Goal: Contribute content: Add original content to the website for others to see

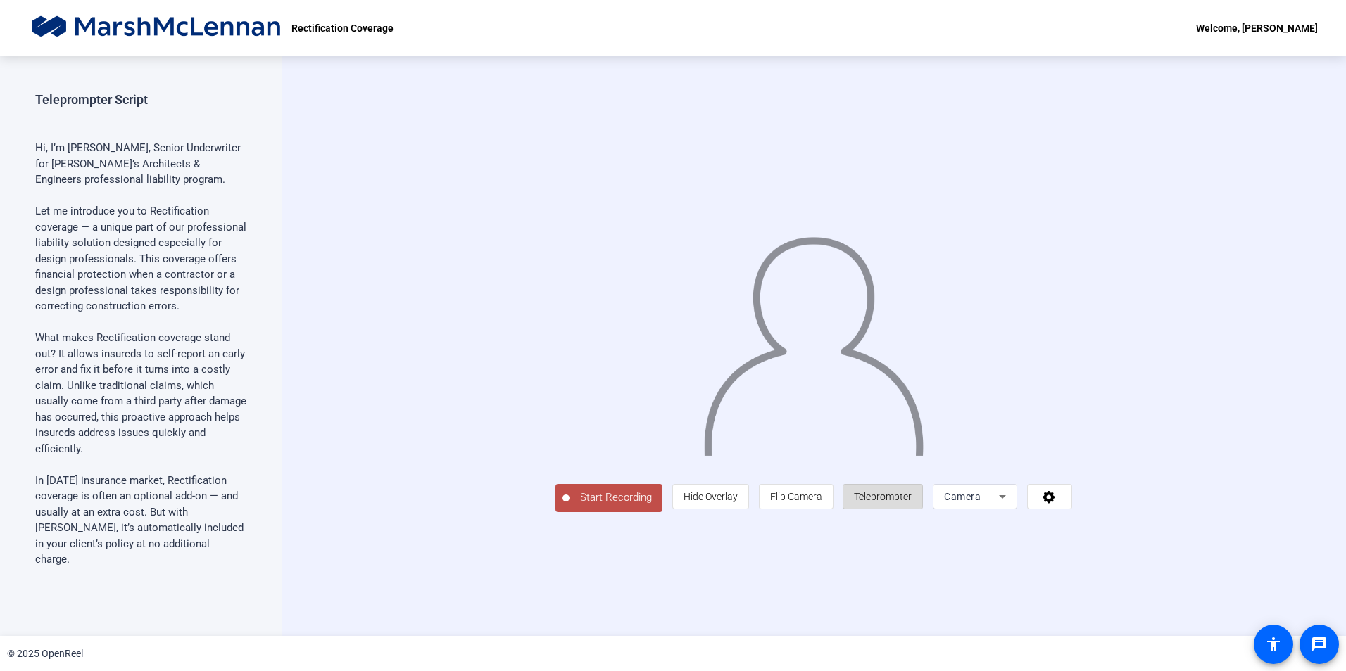
click at [911, 503] on span "Teleprompter" at bounding box center [883, 496] width 58 height 11
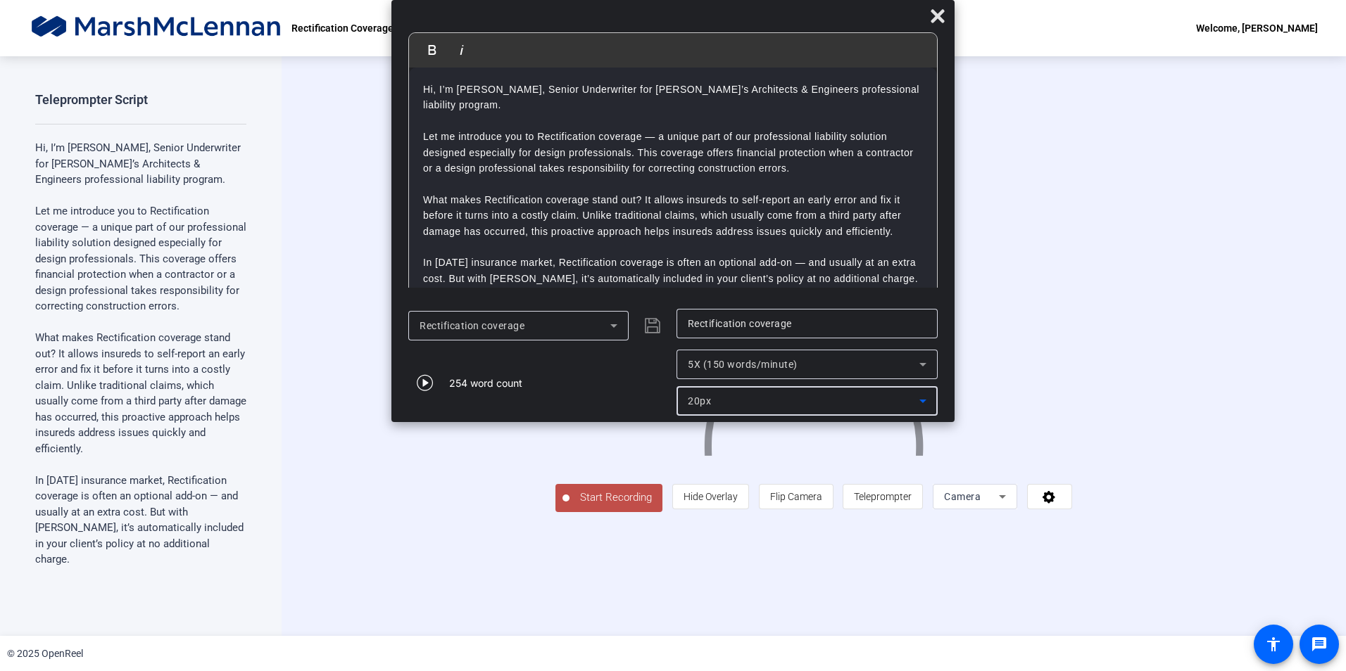
click at [712, 397] on div "20px" at bounding box center [804, 401] width 232 height 17
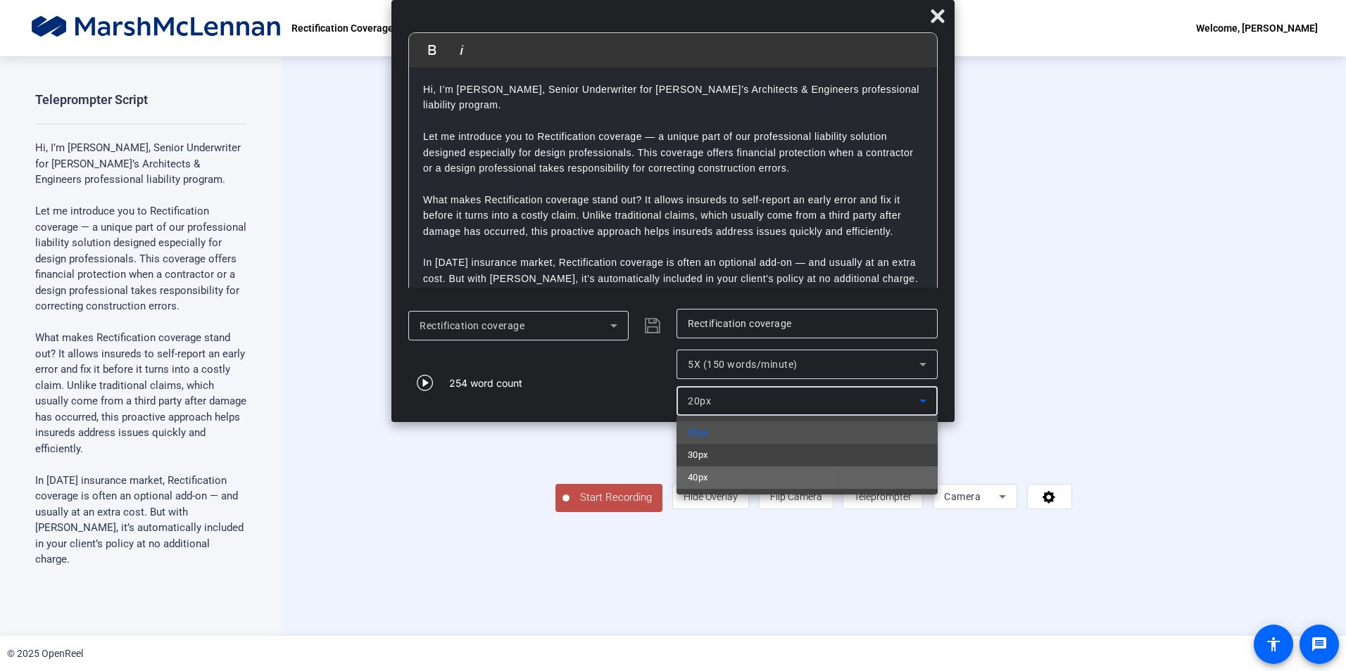
click at [707, 472] on span "40px" at bounding box center [698, 477] width 20 height 17
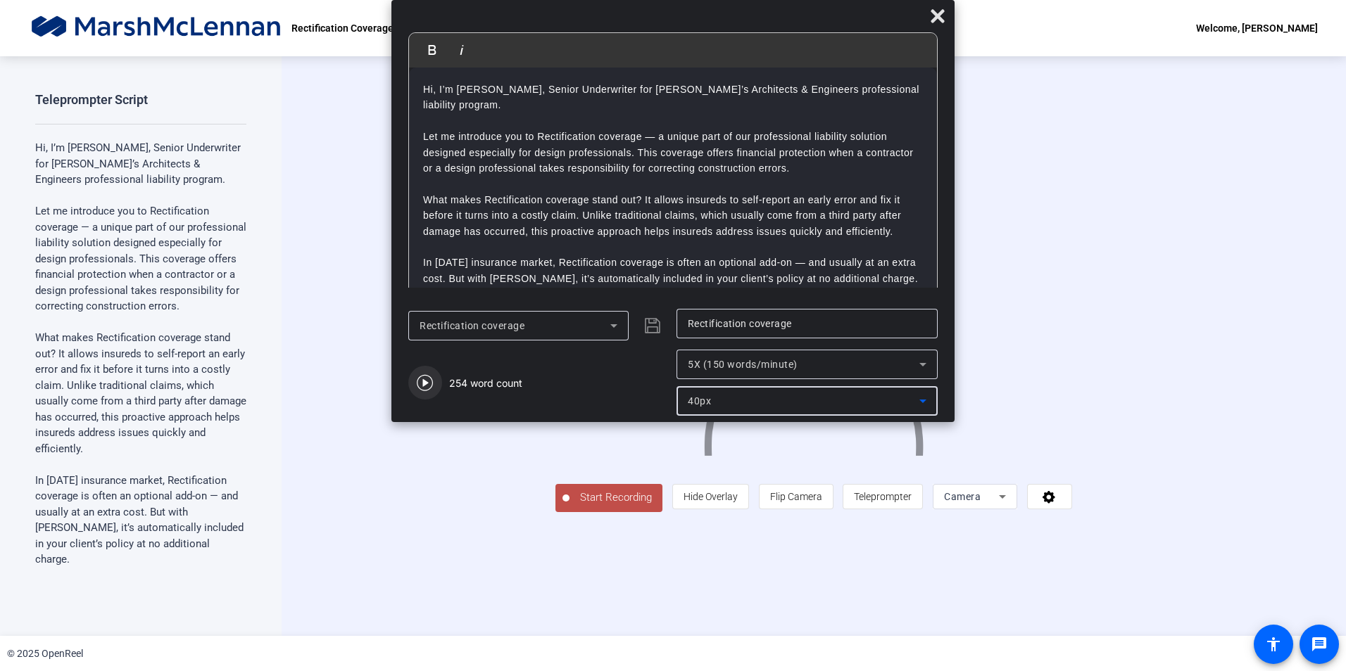
click at [422, 381] on icon "button" at bounding box center [425, 382] width 17 height 17
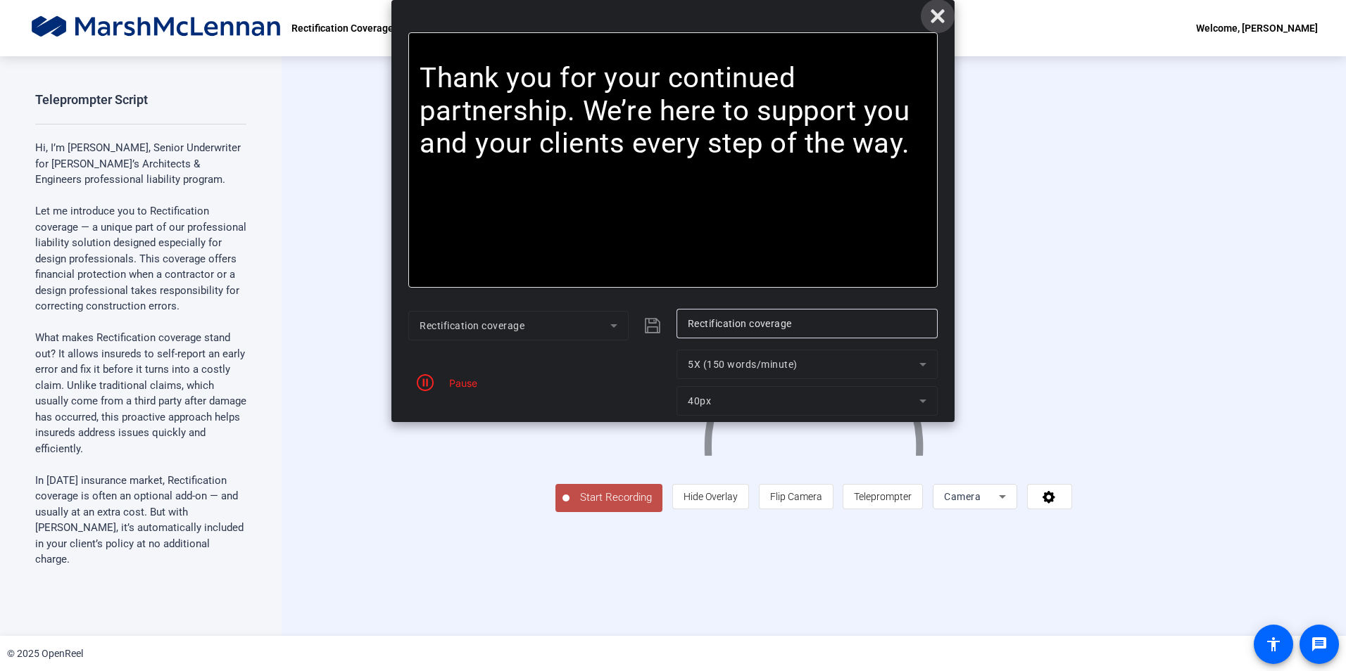
click at [942, 13] on icon at bounding box center [936, 15] width 13 height 13
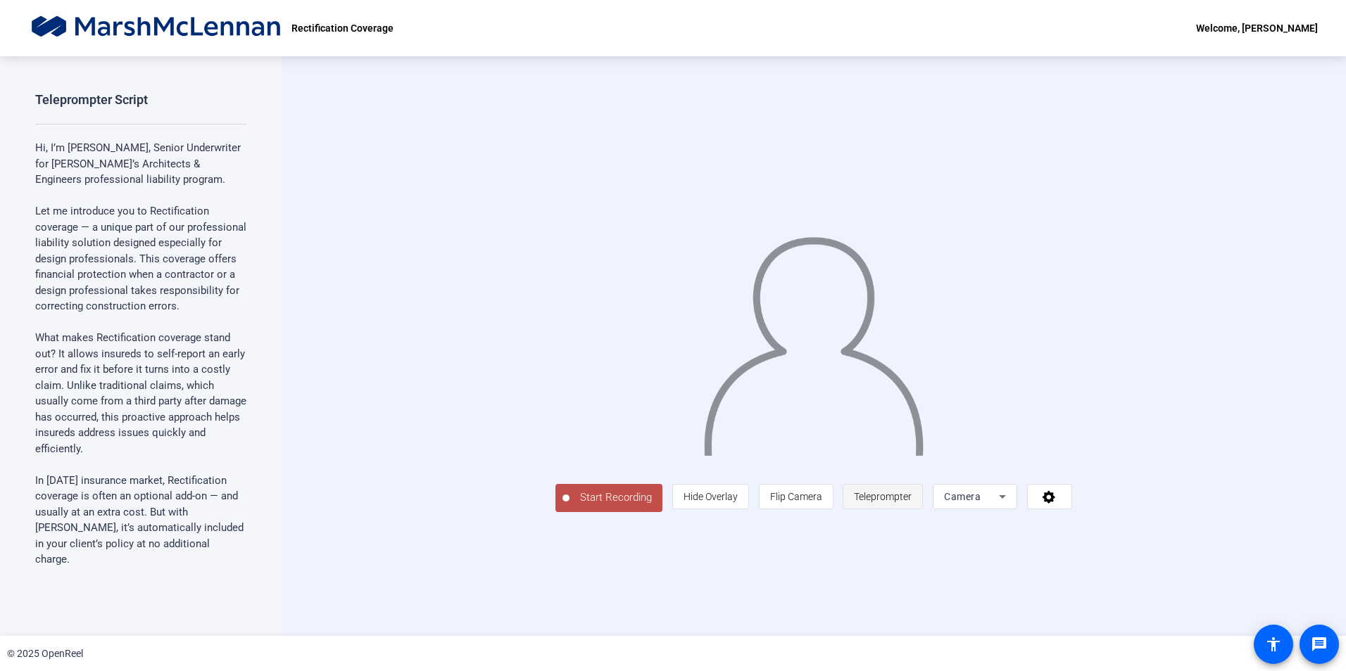
click at [911, 503] on span "Teleprompter" at bounding box center [883, 496] width 58 height 11
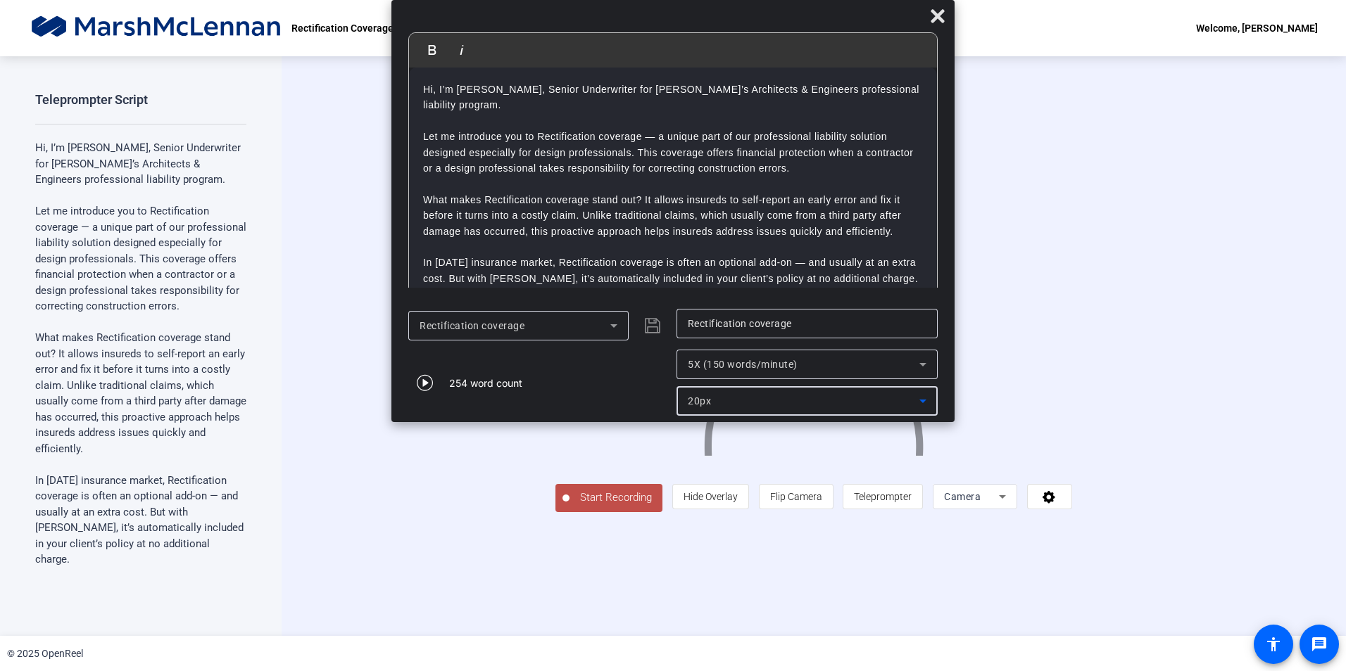
click at [738, 393] on div "20px" at bounding box center [804, 401] width 232 height 17
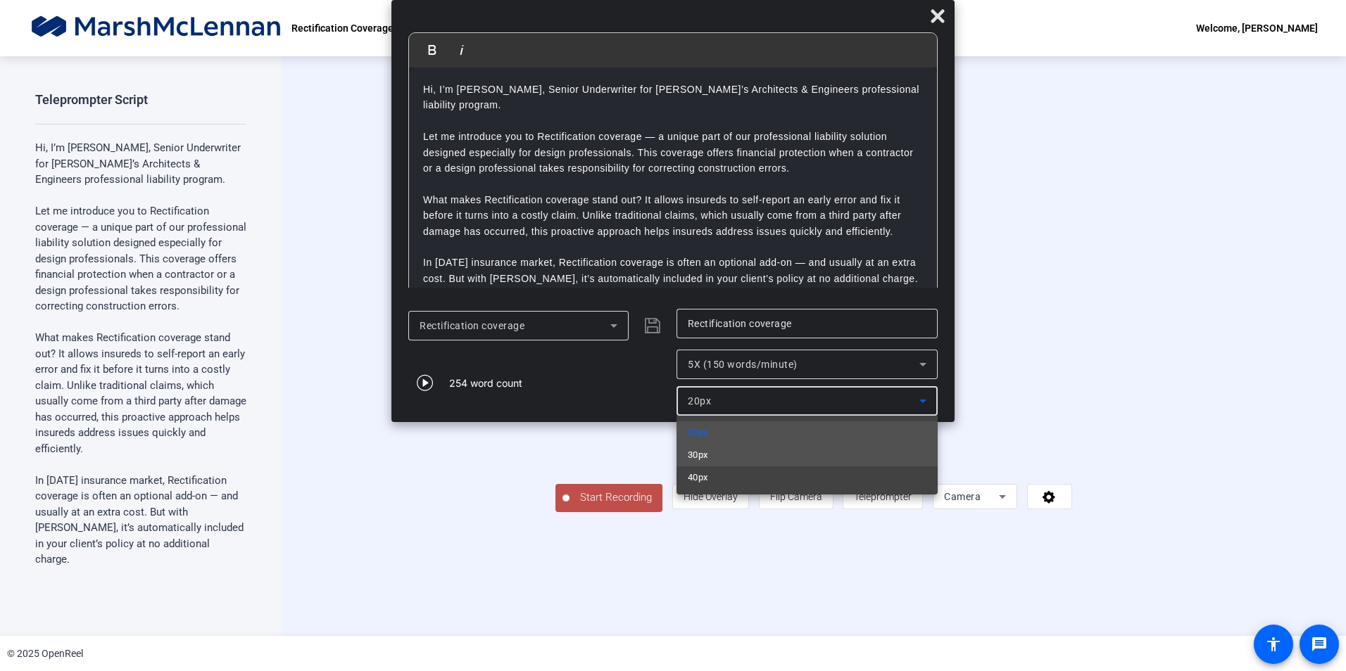
click at [712, 457] on mat-option "30px" at bounding box center [806, 455] width 261 height 23
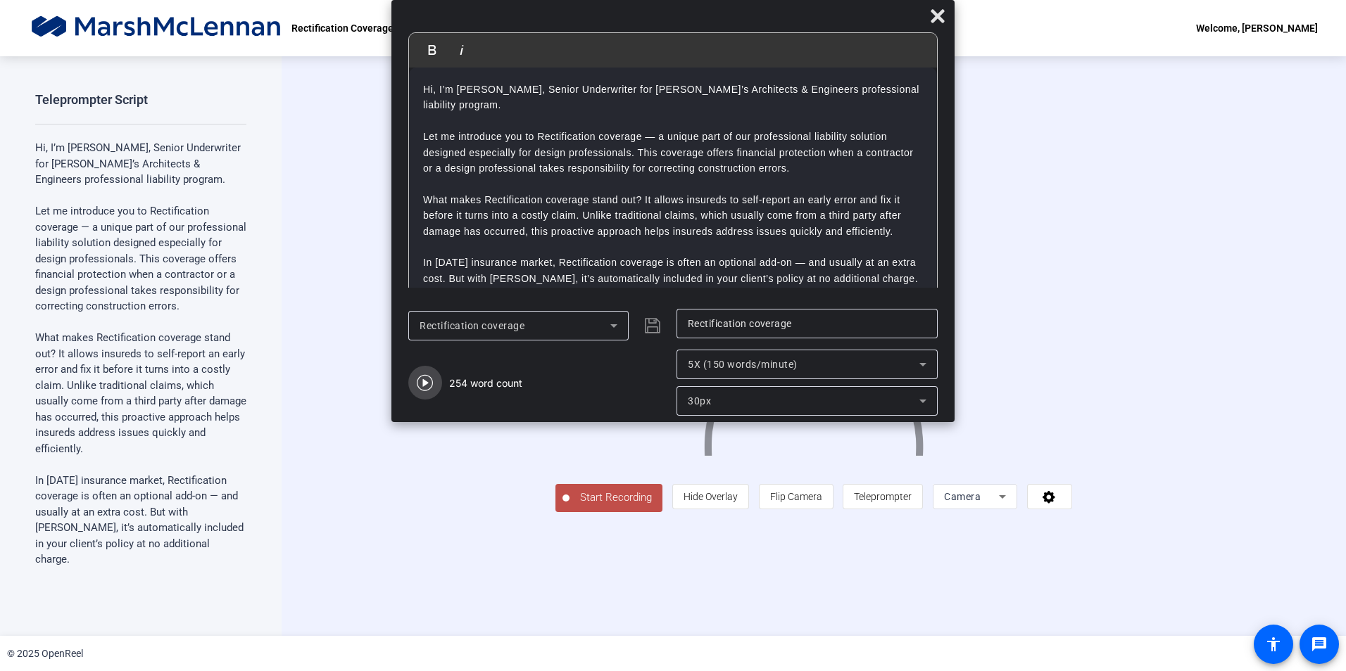
click at [423, 388] on icon "button" at bounding box center [425, 382] width 17 height 17
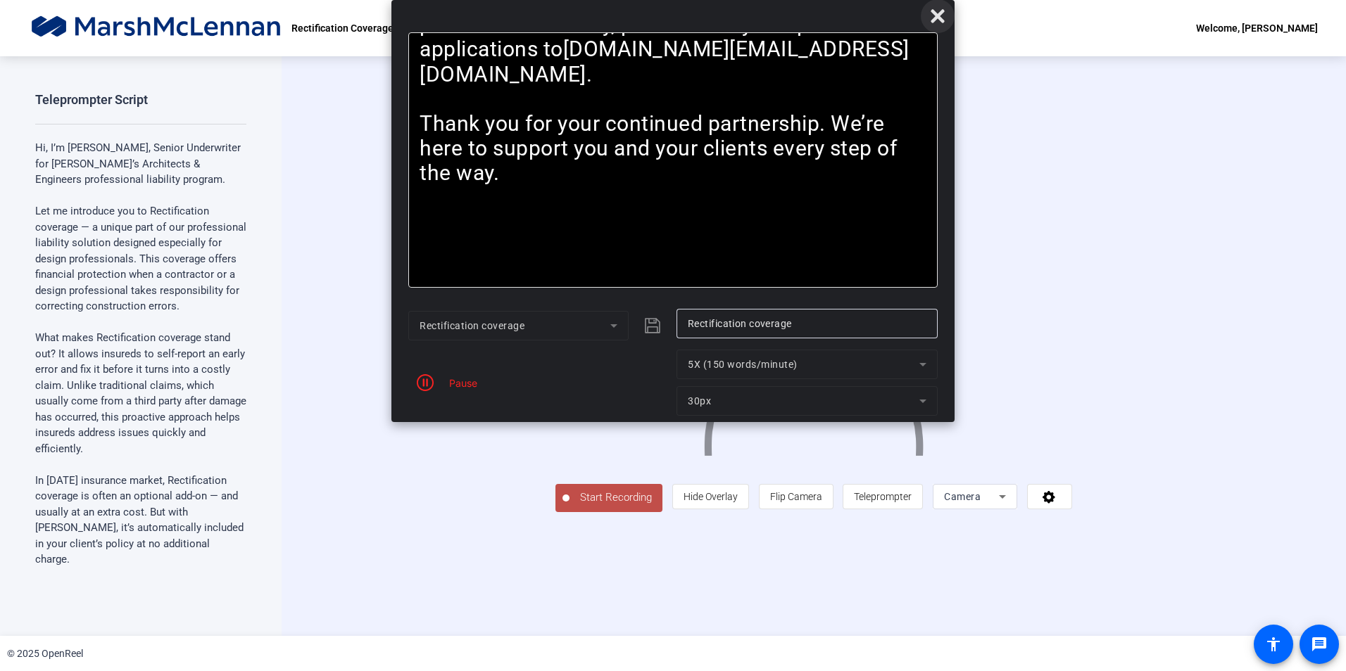
click at [933, 11] on icon at bounding box center [936, 15] width 13 height 13
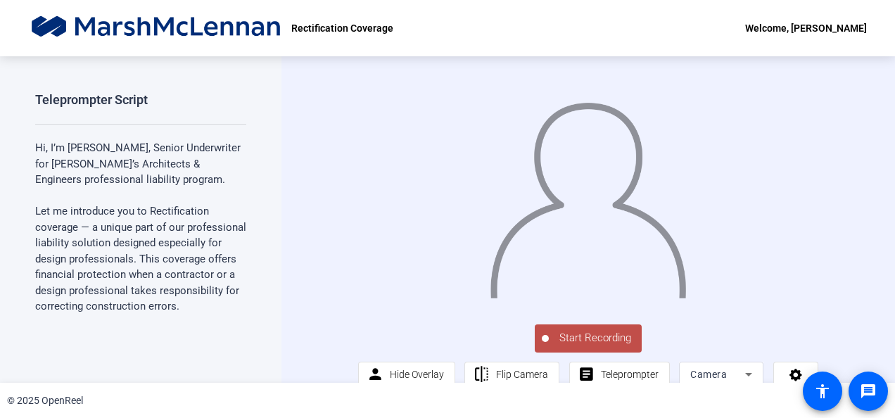
click at [868, 325] on div "Start Recording person Hide Overlay flip Flip Camera article Teleprompter Camera" at bounding box center [589, 219] width 614 height 327
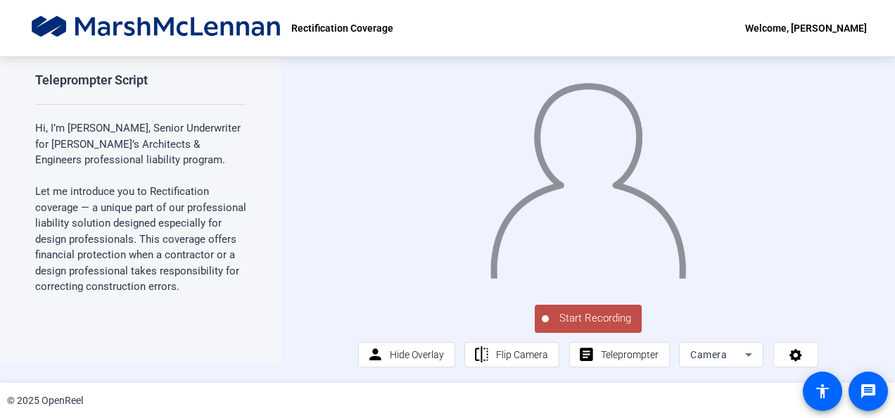
scroll to position [35, 0]
click at [628, 358] on span "Teleprompter" at bounding box center [630, 354] width 58 height 11
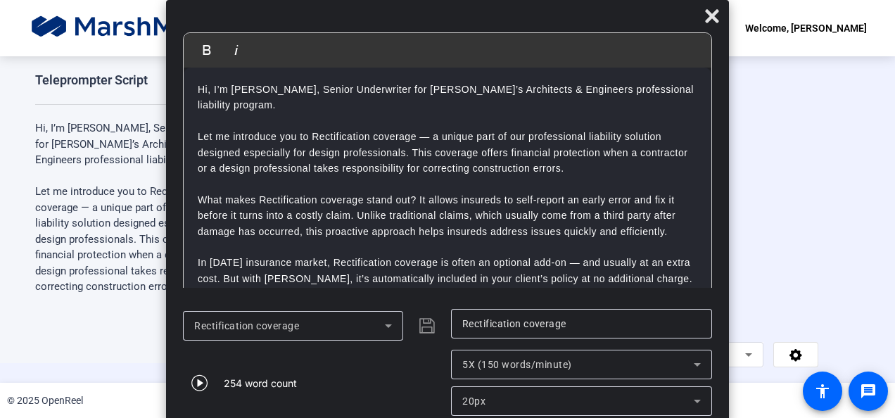
click at [282, 380] on div "254 word count" at bounding box center [260, 383] width 73 height 15
click at [688, 241] on p "What makes Rectification coverage stand out? It allows insureds to self-report …" at bounding box center [448, 223] width 500 height 63
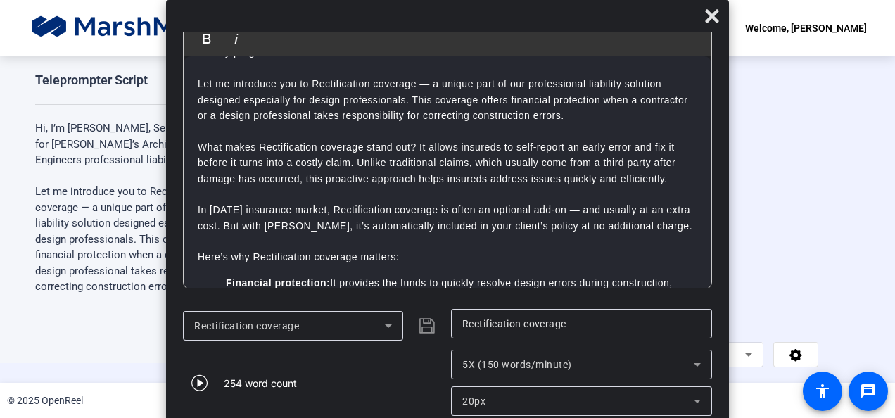
scroll to position [57, 0]
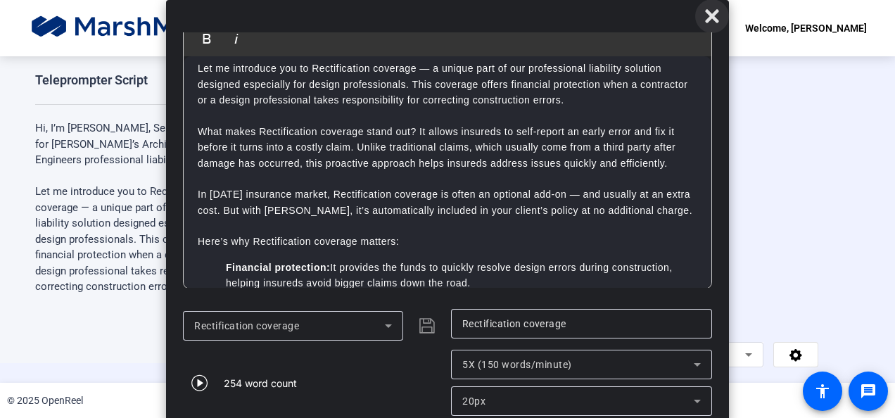
click at [713, 14] on icon at bounding box center [711, 15] width 13 height 13
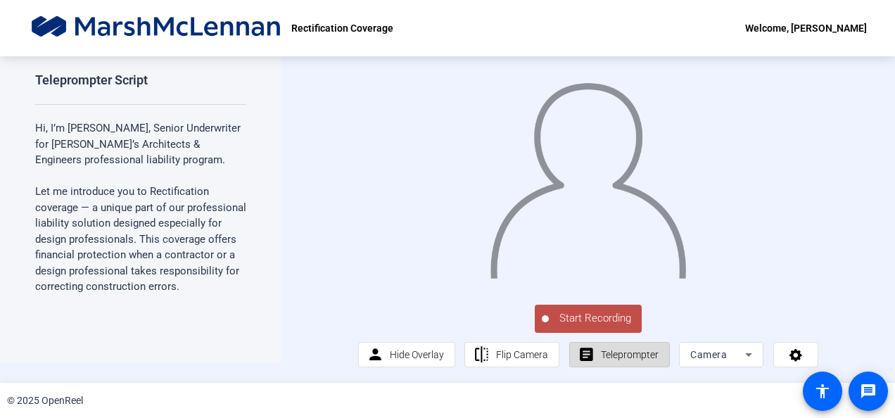
click at [635, 362] on span "Teleprompter" at bounding box center [630, 354] width 58 height 27
click at [633, 359] on span "Teleprompter" at bounding box center [630, 354] width 58 height 11
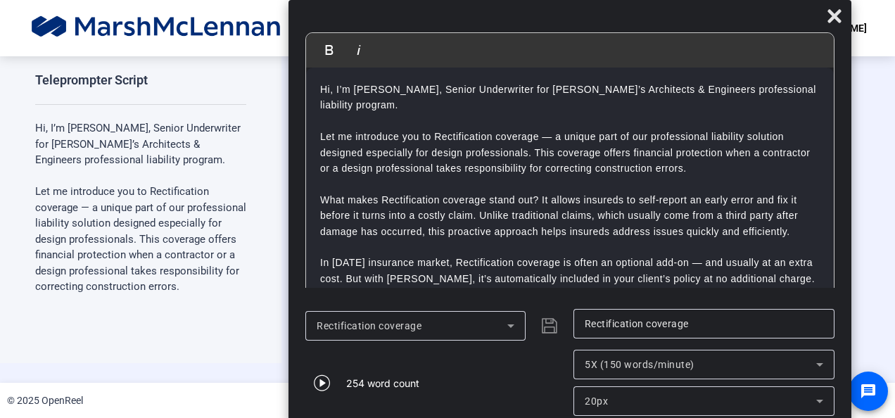
drag, startPoint x: 577, startPoint y: 22, endPoint x: 701, endPoint y: 18, distance: 123.9
click at [701, 18] on div at bounding box center [570, 19] width 563 height 25
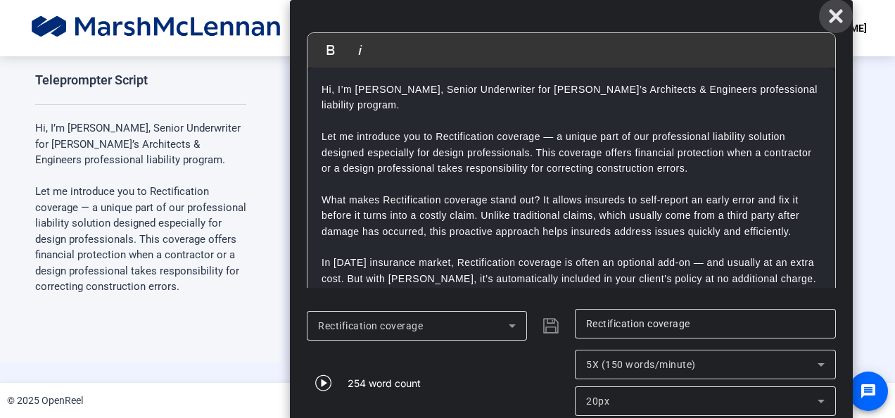
click at [837, 18] on icon at bounding box center [835, 15] width 13 height 13
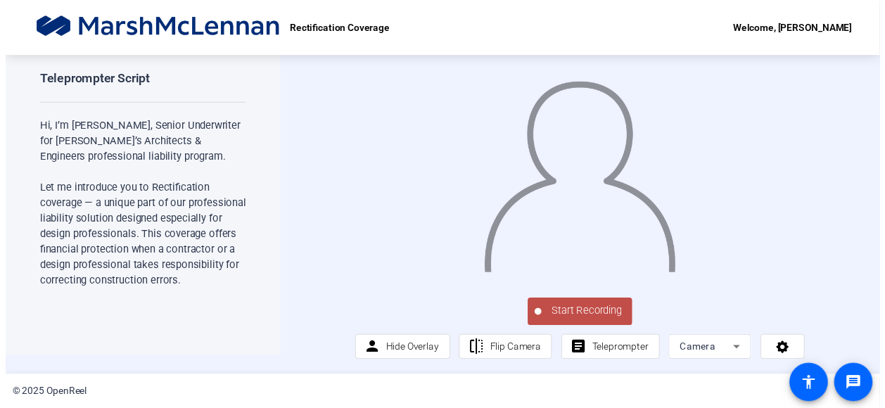
scroll to position [35, 0]
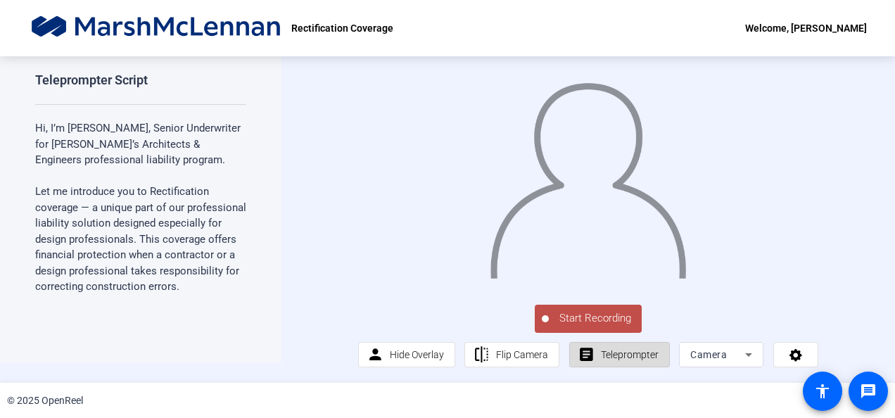
click at [611, 353] on span "Teleprompter" at bounding box center [630, 354] width 58 height 11
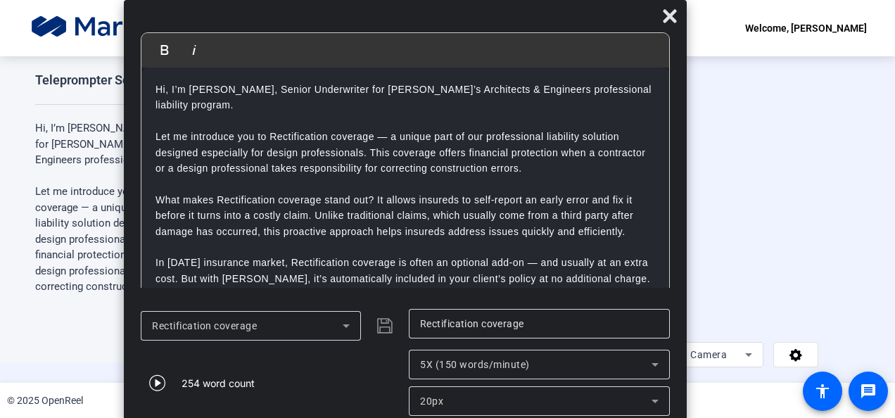
drag, startPoint x: 584, startPoint y: 18, endPoint x: 542, endPoint y: 25, distance: 42.8
click at [542, 25] on div at bounding box center [405, 19] width 563 height 25
click at [757, 124] on div at bounding box center [588, 161] width 460 height 259
click at [671, 14] on icon at bounding box center [669, 15] width 13 height 13
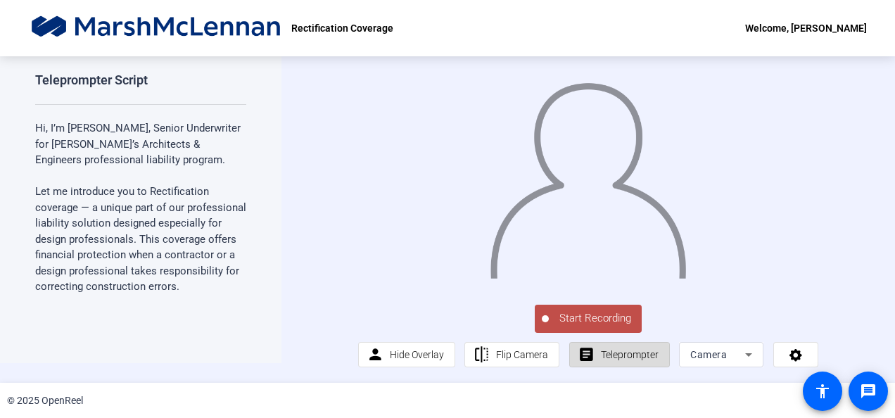
click at [610, 358] on span "Teleprompter" at bounding box center [630, 354] width 58 height 11
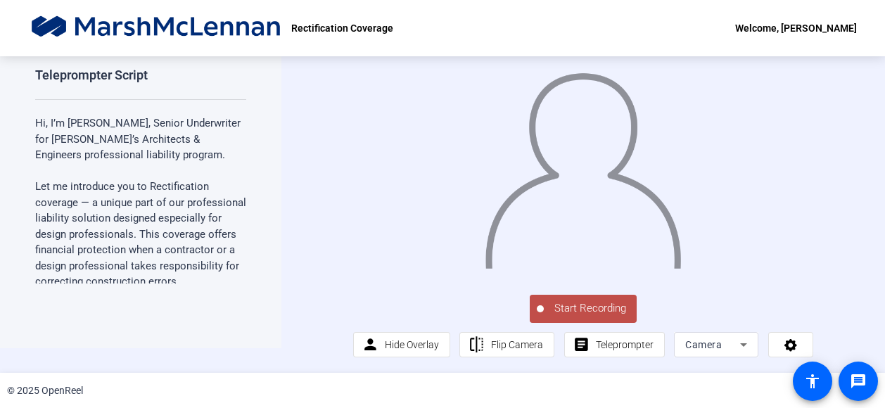
drag, startPoint x: 883, startPoint y: 399, endPoint x: 892, endPoint y: 412, distance: 15.2
click at [885, 408] on html "Accessibility Screen-Reader Guide, Feedback, and Issue Reporting | New window R…" at bounding box center [442, 204] width 885 height 408
click at [864, 381] on mat-icon "message" at bounding box center [858, 381] width 17 height 17
click at [605, 353] on span "Teleprompter" at bounding box center [625, 344] width 58 height 27
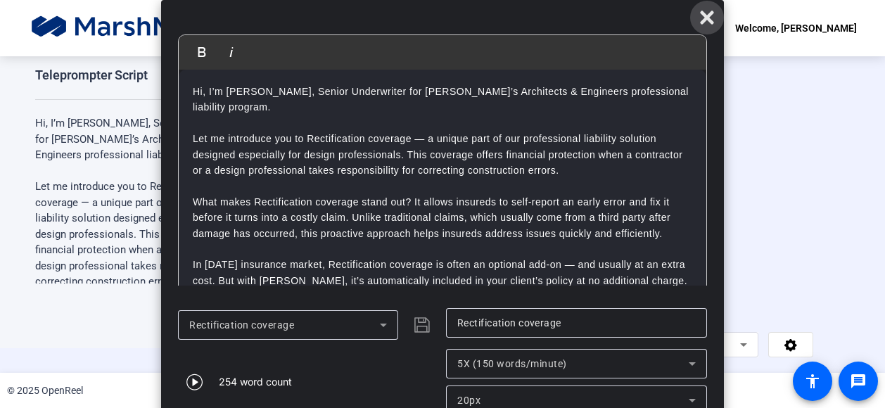
click at [712, 19] on icon at bounding box center [707, 17] width 17 height 17
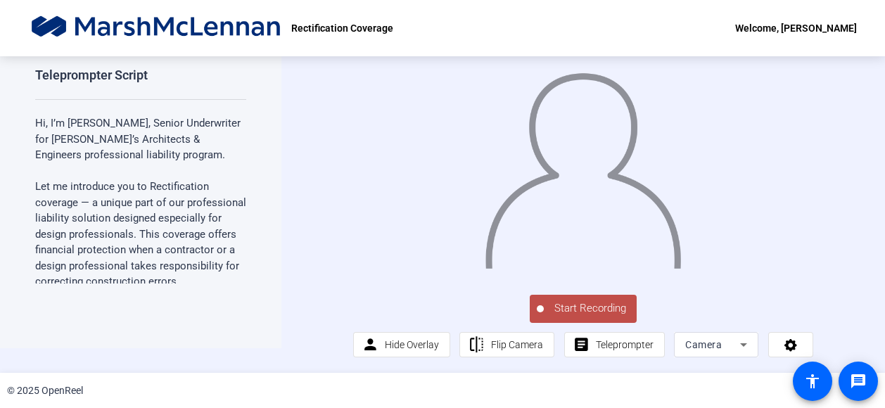
click at [577, 303] on span "Start Recording" at bounding box center [590, 309] width 93 height 16
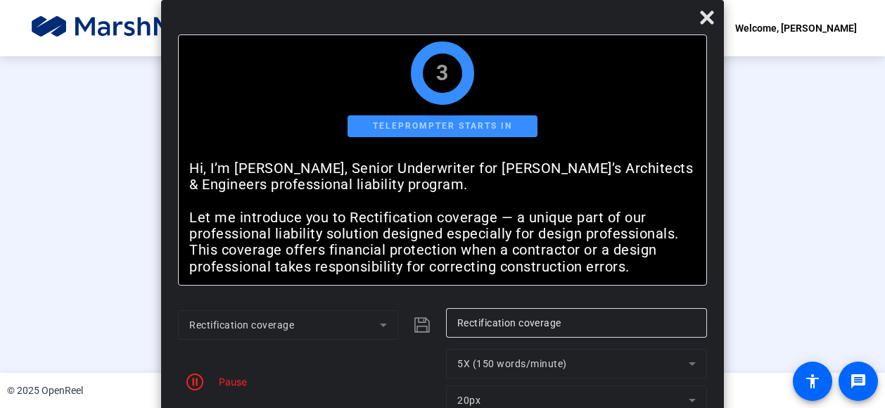
scroll to position [0, 0]
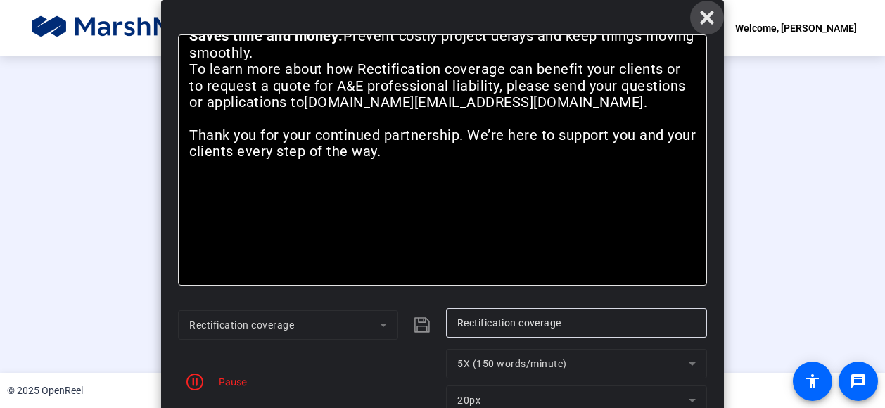
click at [705, 13] on icon at bounding box center [707, 17] width 17 height 17
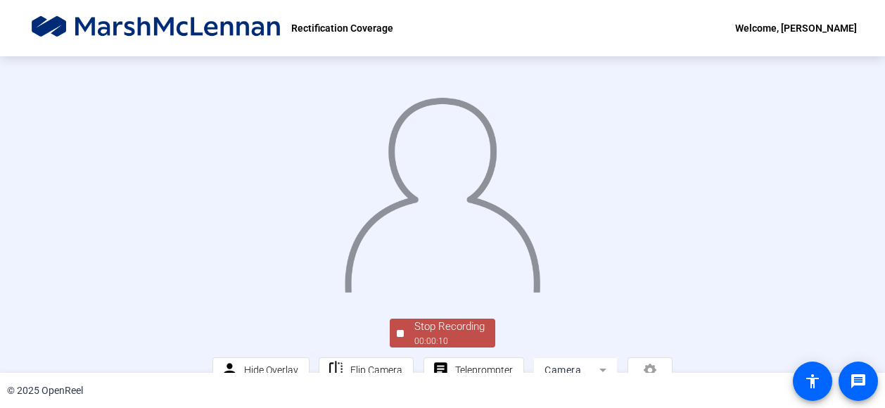
click at [843, 120] on div "Stop Recording 00:00:10 person Hide Overlay flip Flip Camera article Teleprompt…" at bounding box center [442, 214] width 885 height 317
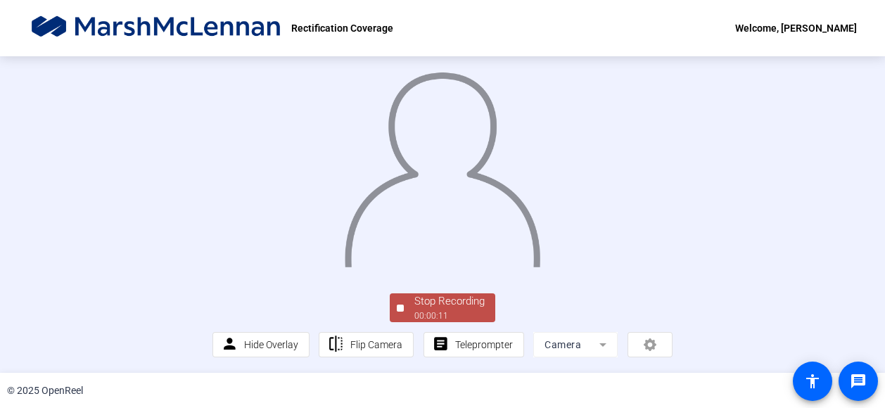
scroll to position [106, 0]
click at [445, 304] on div "Stop Recording" at bounding box center [450, 301] width 70 height 16
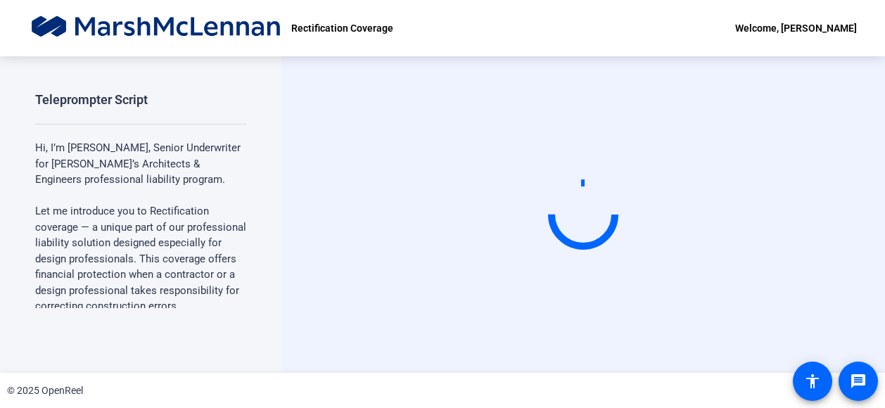
scroll to position [0, 0]
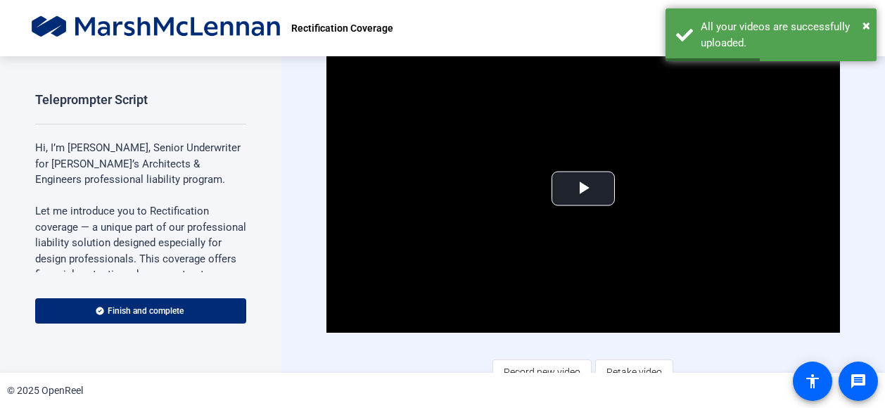
click at [843, 181] on div "Video Player is loading. Play Video Play Mute Current Time 0:00 / Duration 0:14…" at bounding box center [584, 214] width 604 height 317
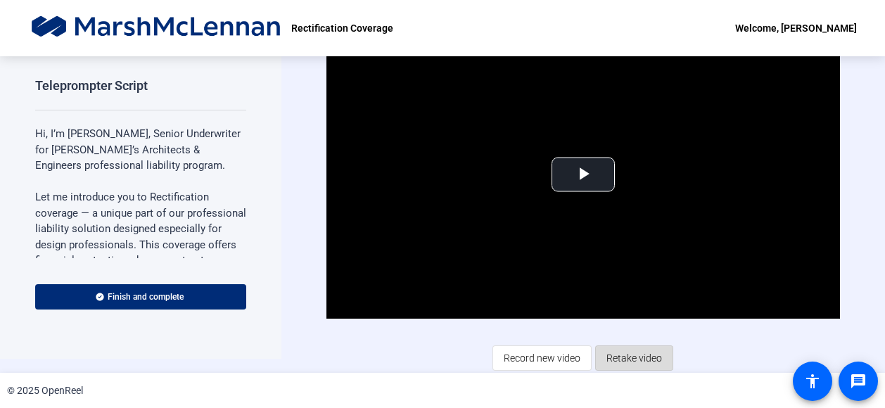
click at [625, 351] on span "Retake video" at bounding box center [635, 358] width 56 height 27
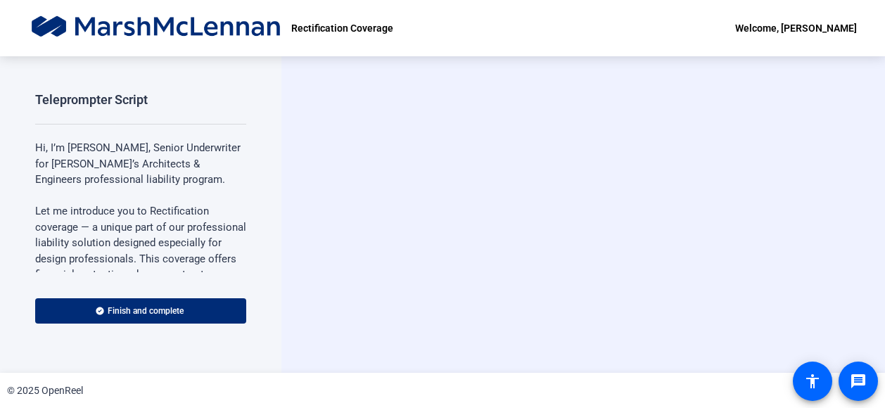
scroll to position [0, 0]
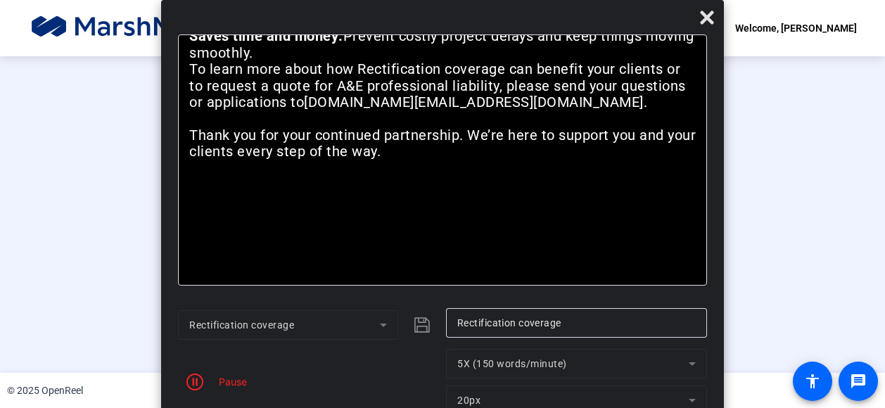
click at [236, 386] on div "Pause" at bounding box center [229, 381] width 35 height 15
click at [221, 381] on div "Pause" at bounding box center [229, 381] width 35 height 15
click at [197, 385] on icon "button" at bounding box center [195, 382] width 17 height 17
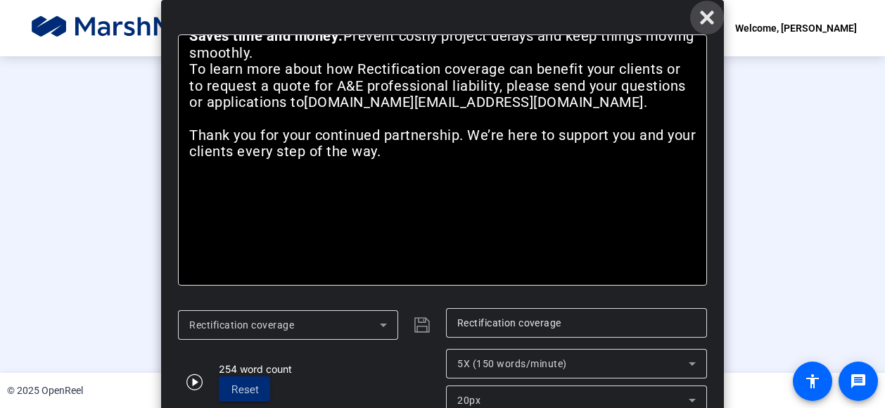
click at [714, 17] on icon at bounding box center [707, 17] width 17 height 17
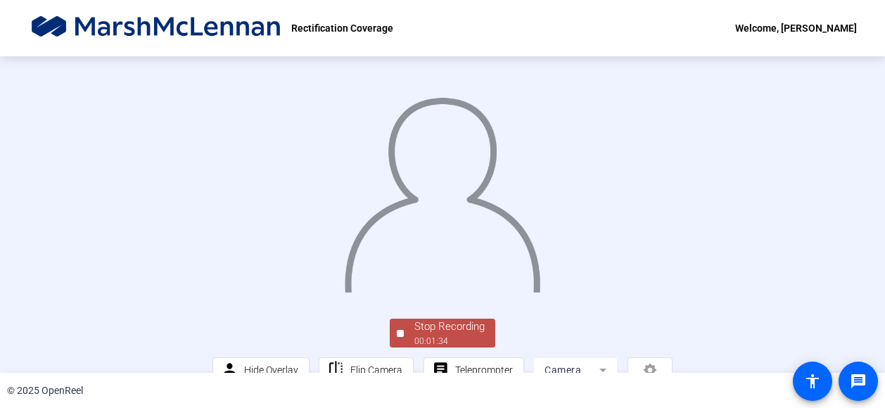
click at [845, 158] on div "Stop Recording 00:01:34 person Hide Overlay flip Flip Camera article Teleprompt…" at bounding box center [442, 214] width 885 height 317
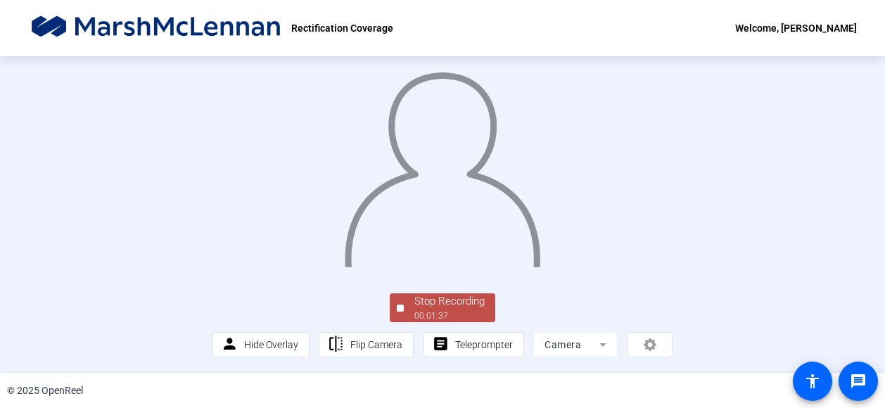
scroll to position [106, 0]
click at [452, 300] on div "Stop Recording" at bounding box center [450, 301] width 70 height 16
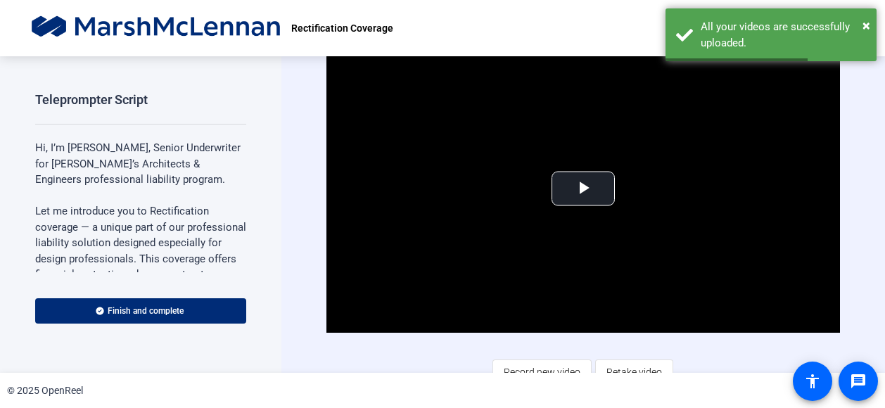
scroll to position [14, 0]
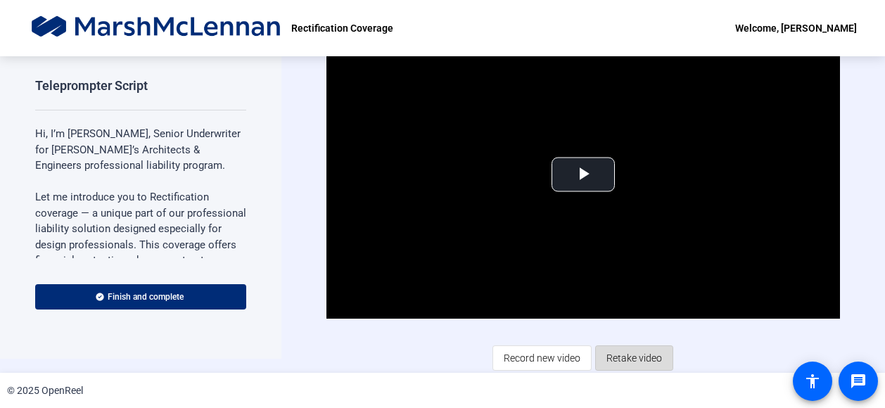
click at [628, 357] on span "Retake video" at bounding box center [635, 358] width 56 height 27
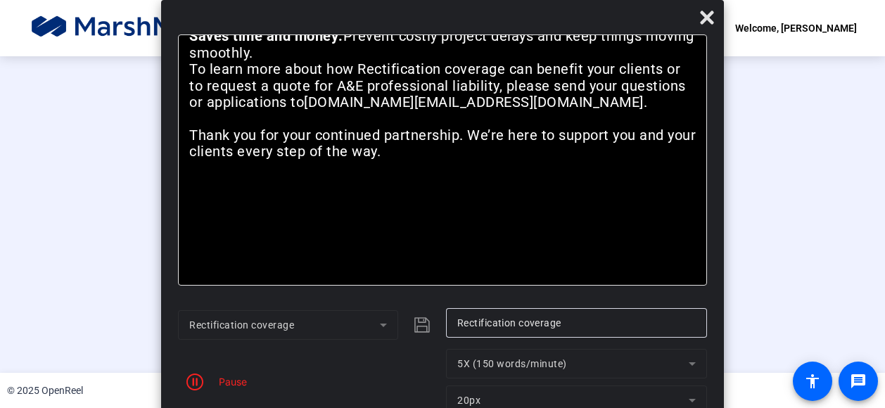
click at [232, 379] on div "Pause" at bounding box center [229, 381] width 35 height 15
click at [198, 379] on icon "button" at bounding box center [195, 382] width 17 height 17
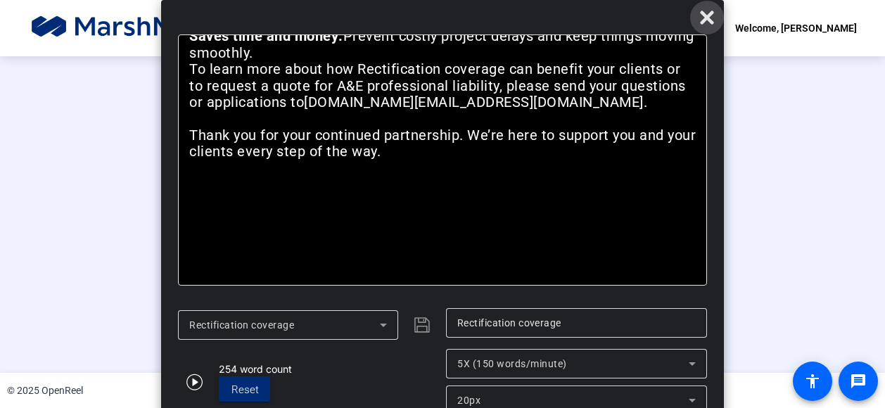
click at [705, 12] on icon at bounding box center [707, 17] width 17 height 17
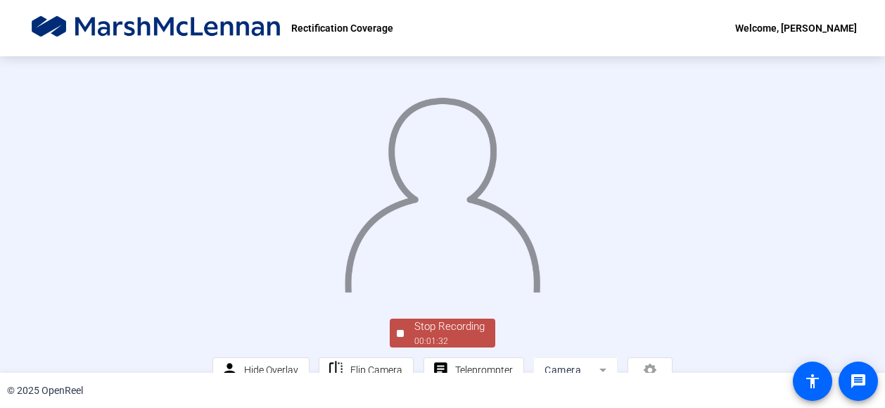
scroll to position [106, 0]
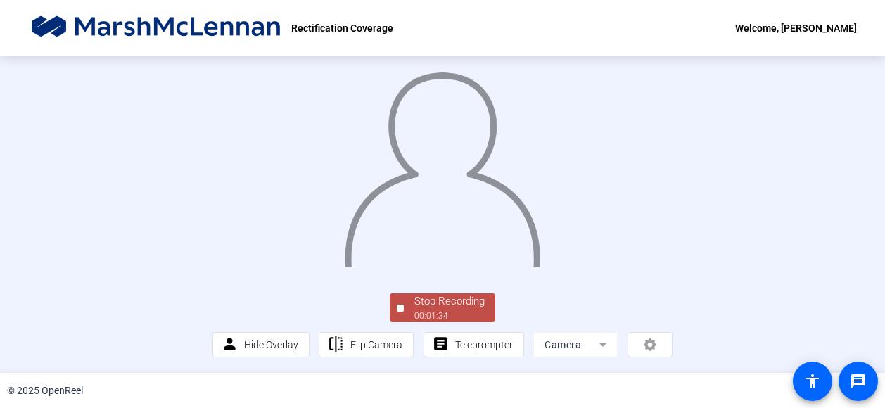
click at [459, 303] on div "Stop Recording" at bounding box center [450, 301] width 70 height 16
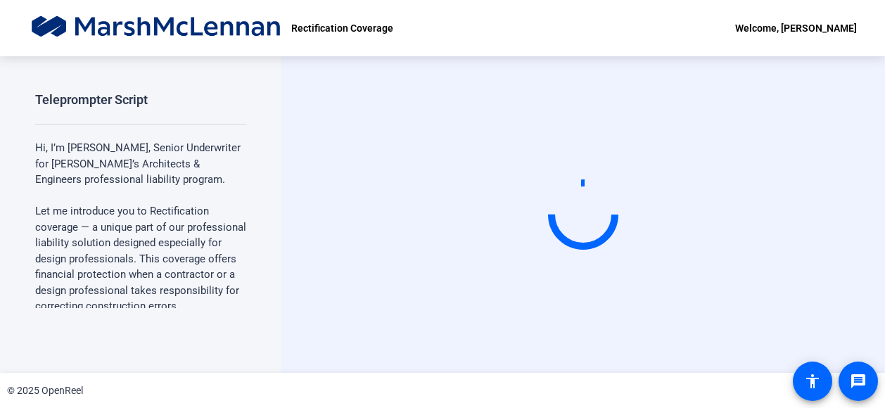
scroll to position [0, 0]
click at [866, 154] on div "Start Recording" at bounding box center [584, 214] width 604 height 317
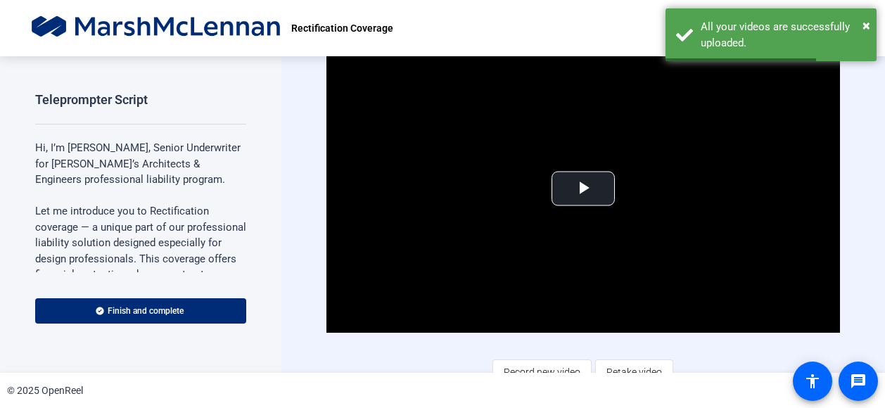
scroll to position [14, 0]
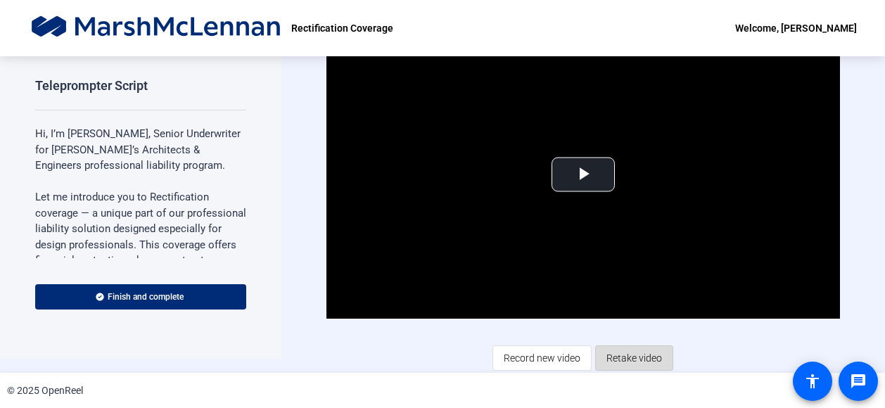
click at [637, 357] on span "Retake video" at bounding box center [635, 358] width 56 height 27
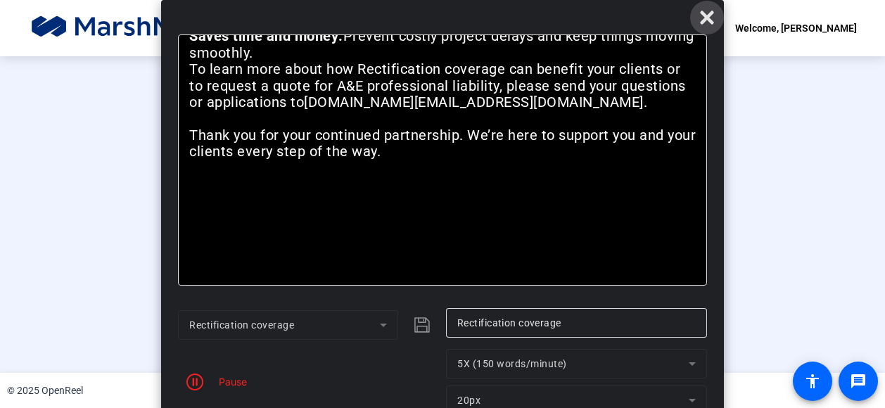
click at [711, 18] on icon at bounding box center [707, 17] width 17 height 17
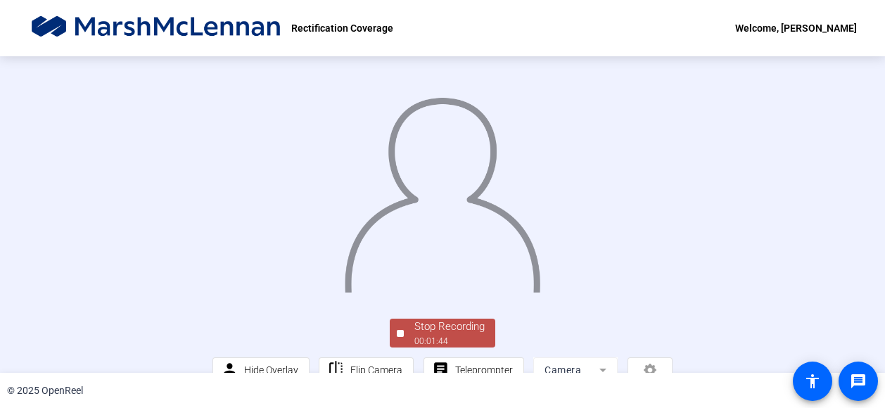
click at [832, 149] on div "Stop Recording 00:01:44 person Hide Overlay flip Flip Camera article Teleprompt…" at bounding box center [442, 214] width 885 height 317
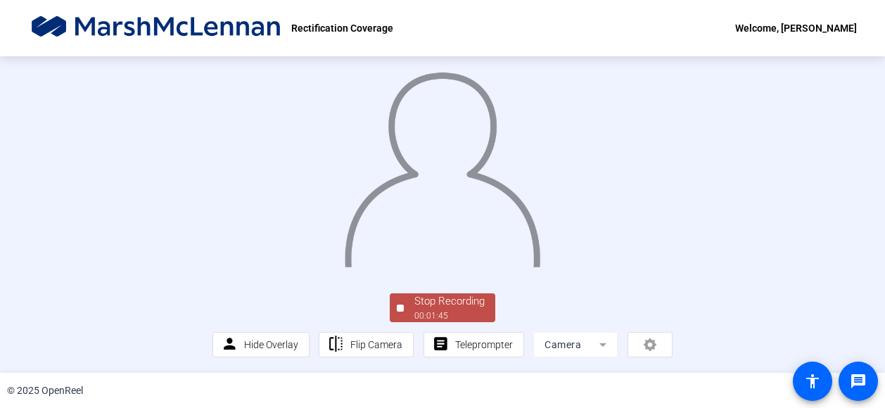
scroll to position [106, 0]
click at [434, 302] on div "Stop Recording" at bounding box center [450, 301] width 70 height 16
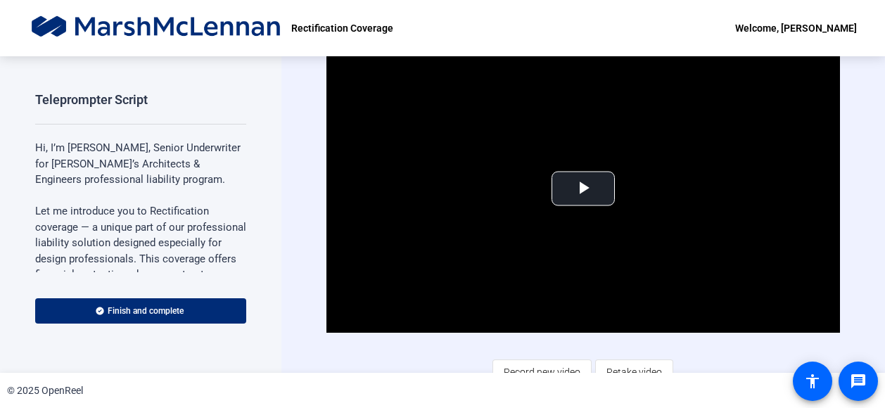
click at [871, 170] on div "Video Player is loading. Play Video Play Mute Current Time 0:00 / Duration 1:49…" at bounding box center [584, 214] width 604 height 317
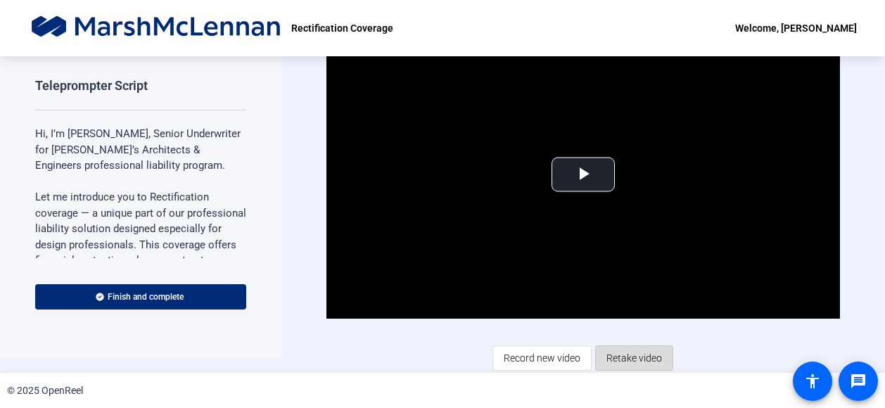
click at [615, 354] on span "Retake video" at bounding box center [635, 358] width 56 height 27
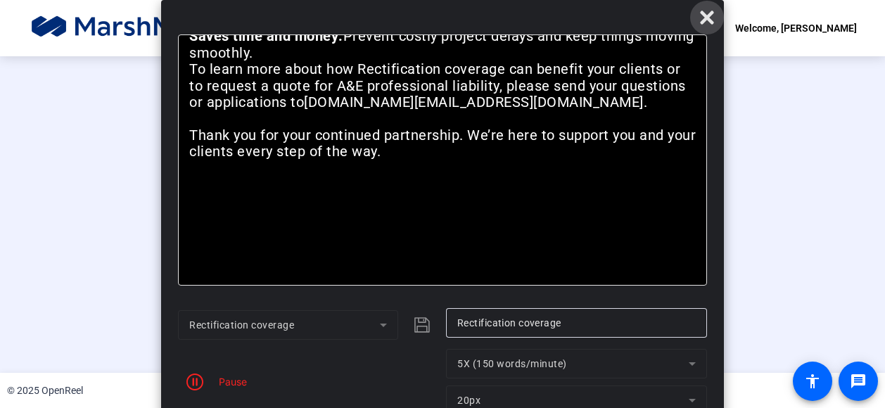
click at [709, 18] on icon at bounding box center [706, 17] width 13 height 13
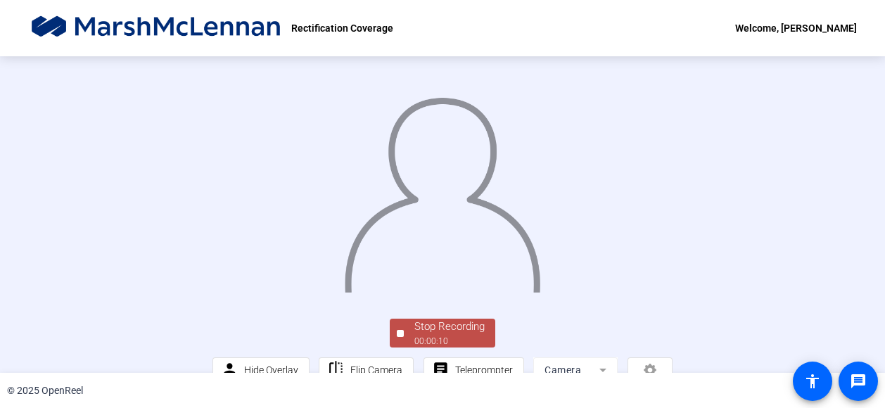
click at [849, 101] on div "Stop Recording 00:00:10 person Hide Overlay flip Flip Camera article Teleprompt…" at bounding box center [442, 214] width 885 height 317
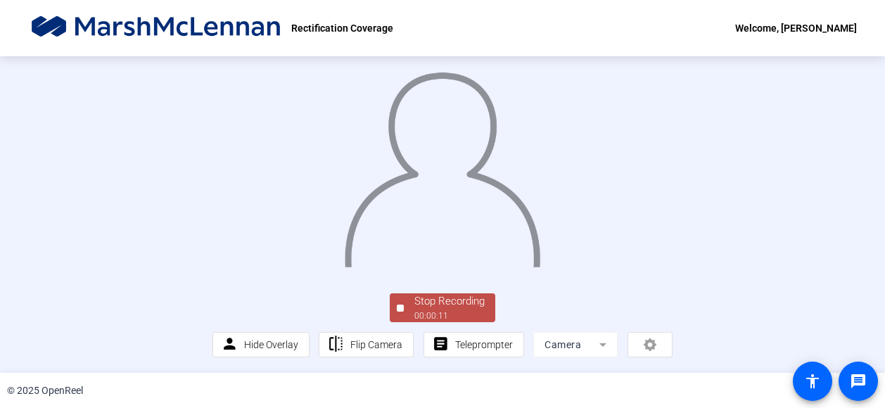
scroll to position [106, 0]
click at [425, 299] on div "Stop Recording" at bounding box center [450, 301] width 70 height 16
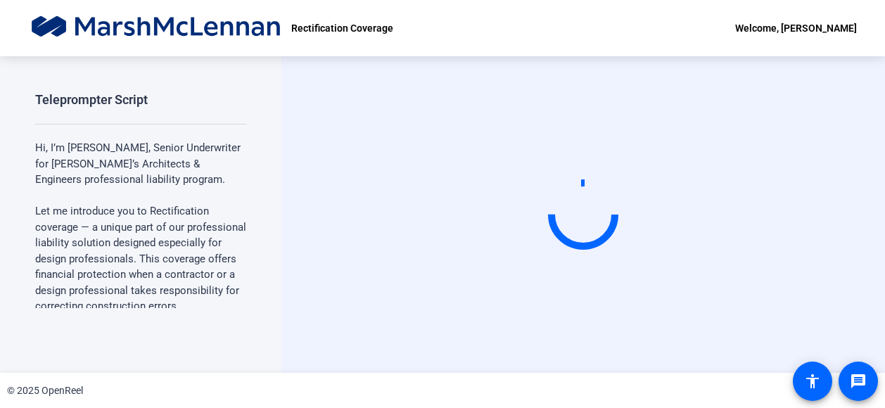
scroll to position [0, 0]
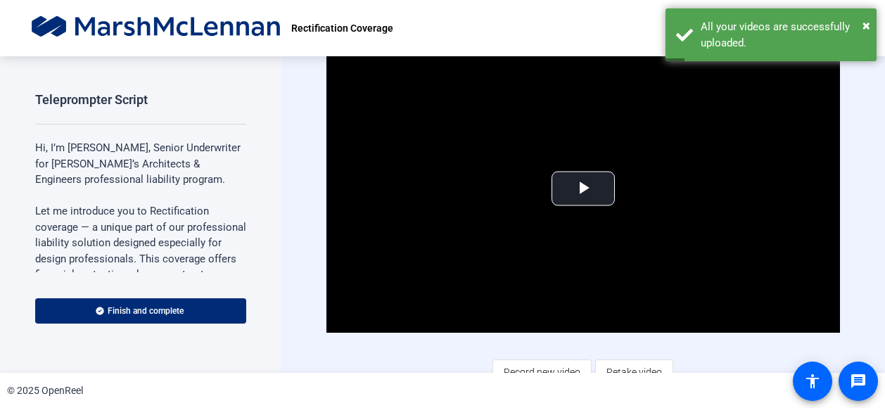
click at [852, 217] on div "Video Player is loading. Play Video Play Mute Current Time 0:00 / Duration 0:13…" at bounding box center [584, 214] width 604 height 317
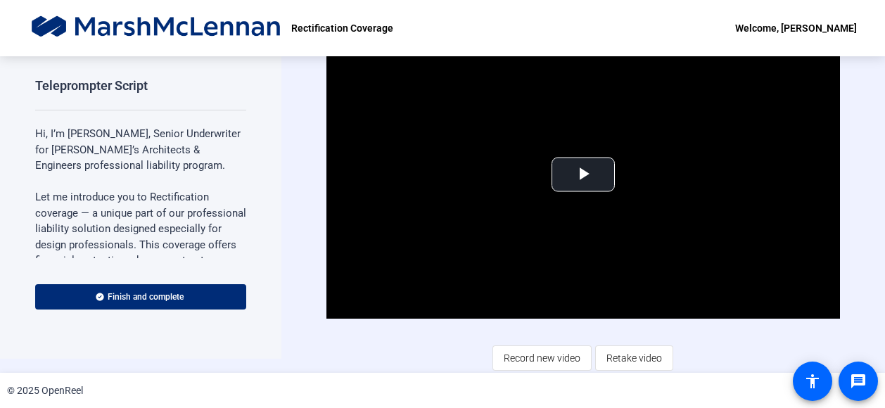
scroll to position [14, 0]
click at [619, 350] on span "Retake video" at bounding box center [635, 358] width 56 height 27
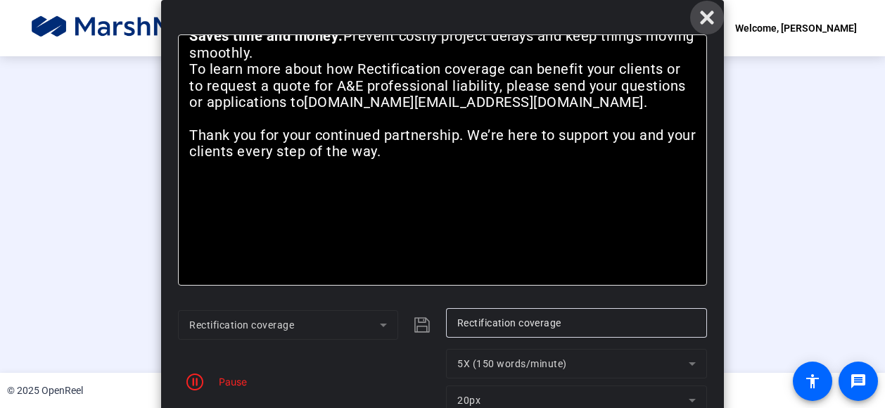
click at [701, 20] on icon at bounding box center [707, 17] width 17 height 17
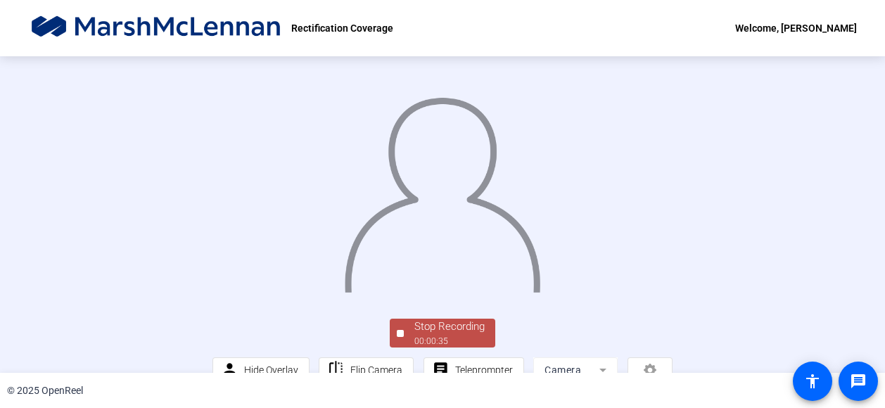
click at [839, 296] on div "Stop Recording 00:00:35 person Hide Overlay flip Flip Camera article Teleprompt…" at bounding box center [442, 214] width 885 height 317
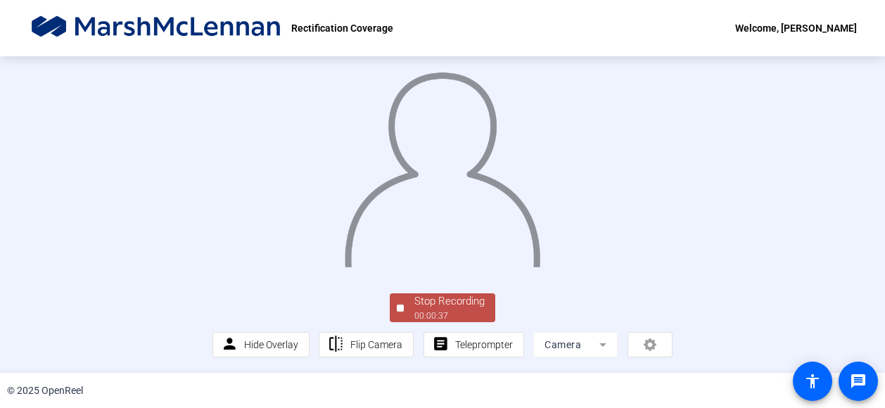
scroll to position [106, 0]
click at [441, 302] on div "Stop Recording" at bounding box center [450, 301] width 70 height 16
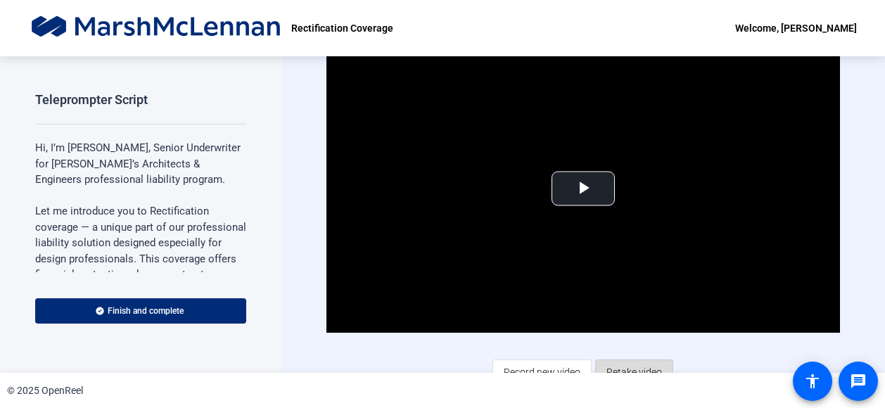
click at [617, 367] on span "Retake video" at bounding box center [635, 372] width 56 height 27
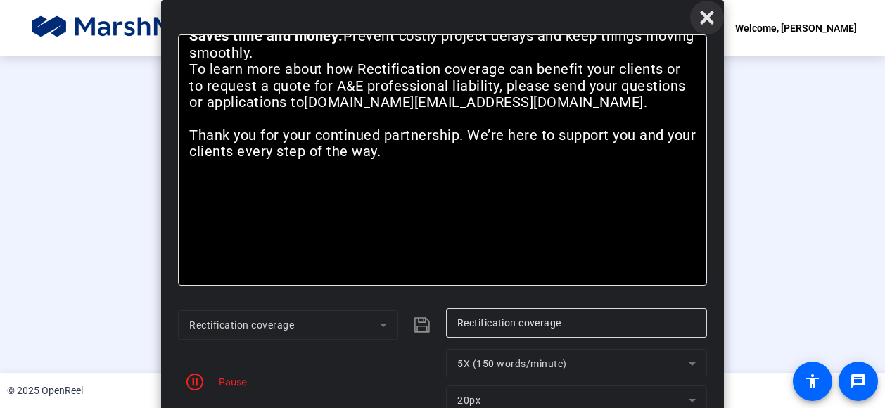
click at [709, 12] on icon at bounding box center [707, 17] width 17 height 17
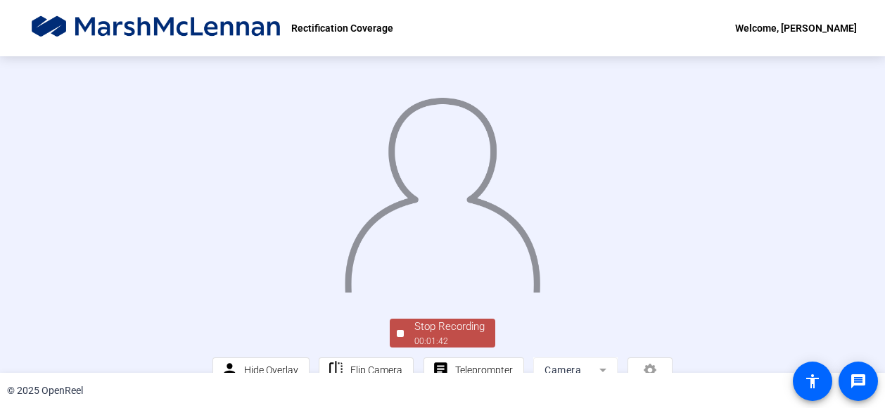
click at [859, 103] on div "Stop Recording 00:01:42 person Hide Overlay flip Flip Camera article Teleprompt…" at bounding box center [442, 214] width 885 height 317
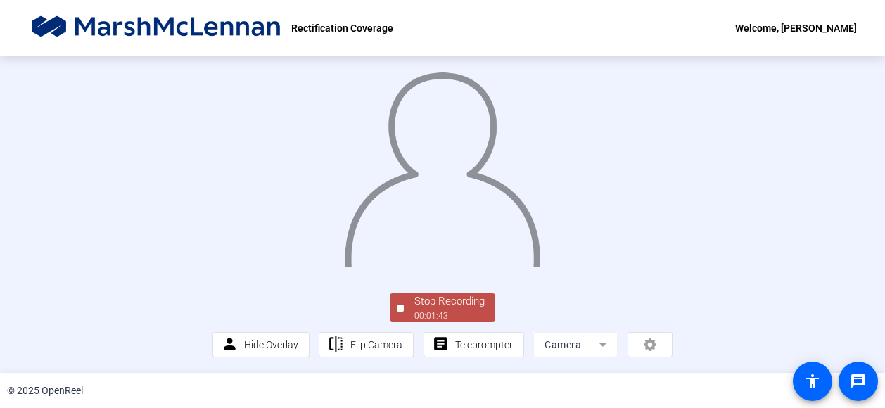
scroll to position [106, 0]
click at [443, 302] on div "Stop Recording" at bounding box center [450, 301] width 70 height 16
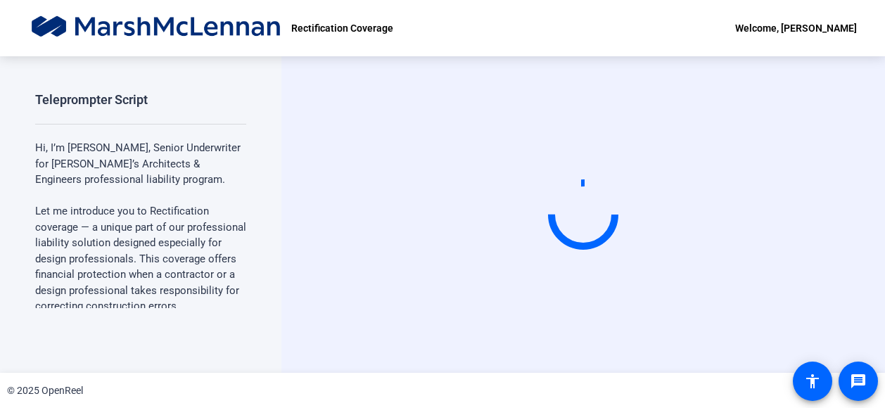
click at [867, 208] on div "Start Recording" at bounding box center [584, 214] width 604 height 317
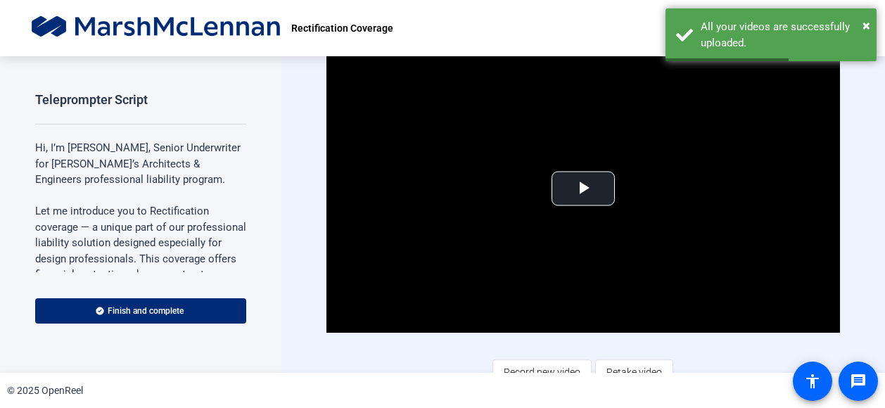
scroll to position [14, 0]
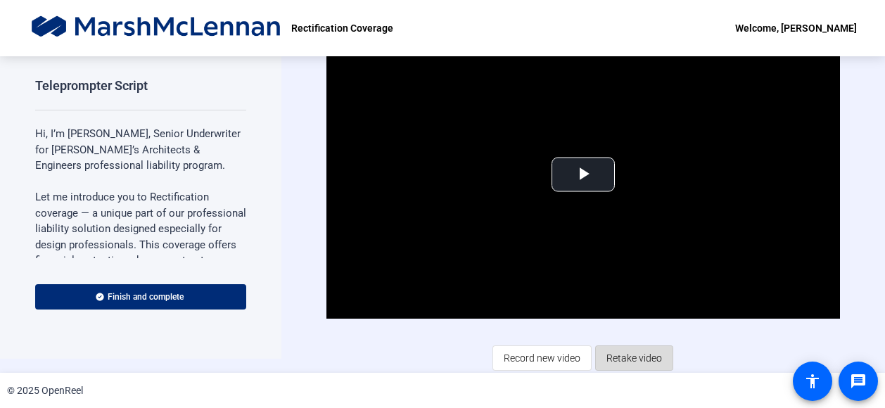
click at [615, 355] on span "Retake video" at bounding box center [635, 358] width 56 height 27
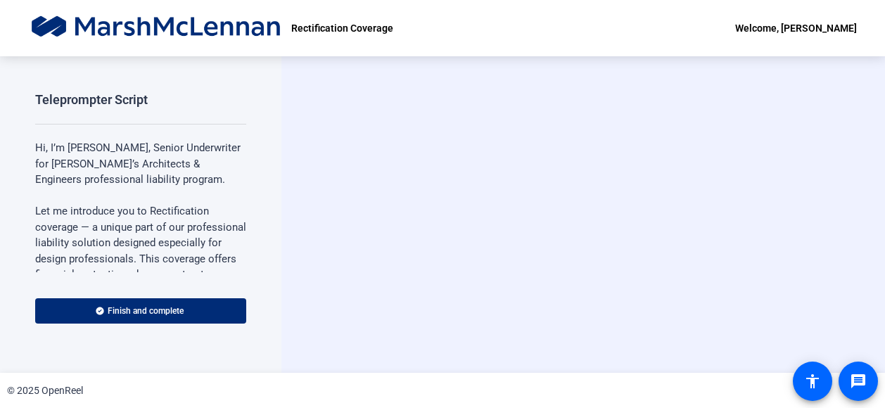
scroll to position [0, 0]
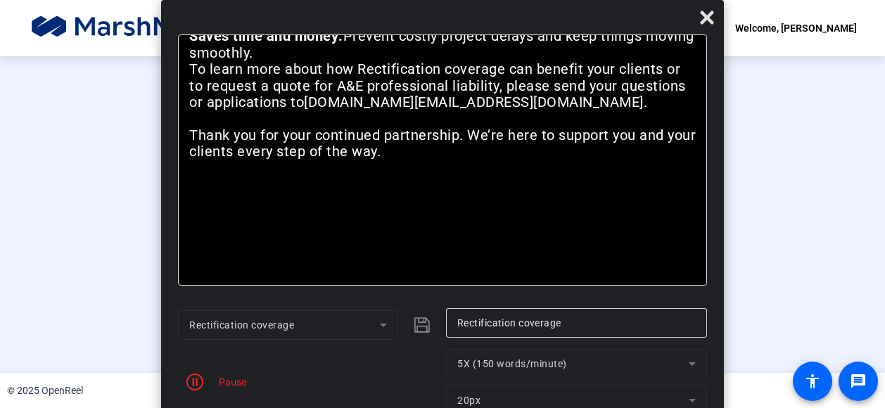
click at [673, 279] on div at bounding box center [443, 176] width 460 height 259
click at [708, 25] on icon at bounding box center [707, 17] width 17 height 17
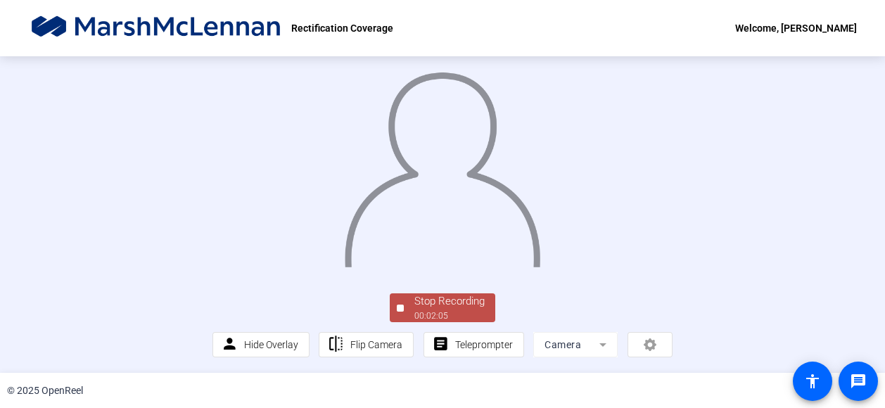
click at [428, 301] on div "Stop Recording" at bounding box center [450, 301] width 70 height 16
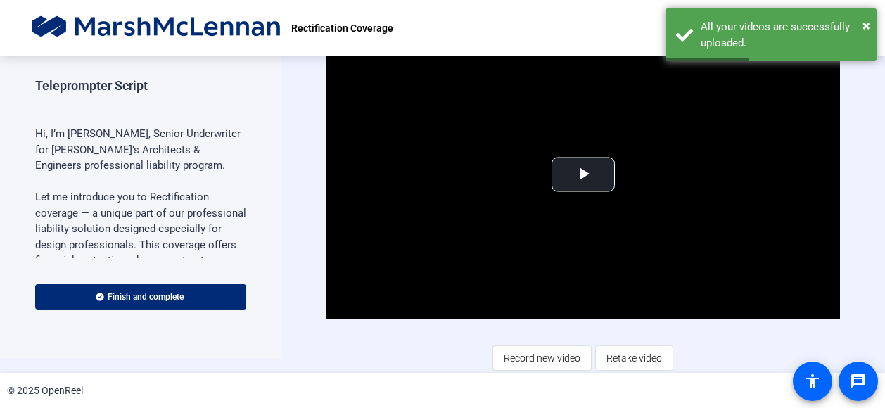
scroll to position [14, 0]
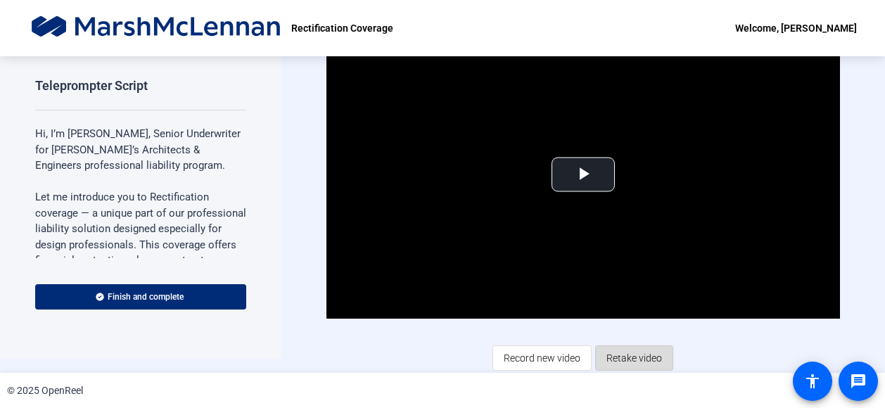
click at [628, 353] on span "Retake video" at bounding box center [635, 358] width 56 height 27
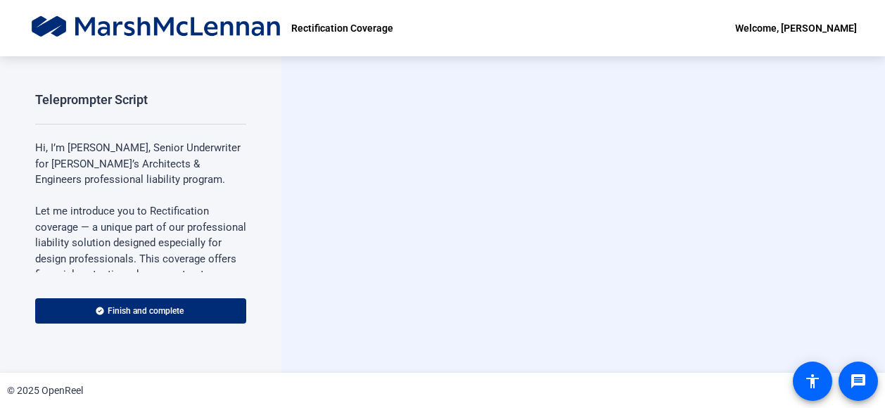
scroll to position [0, 0]
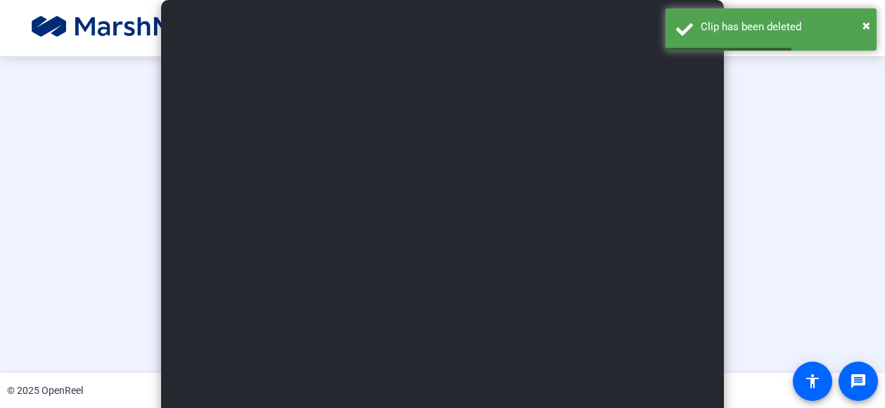
type input "Rectification coverage"
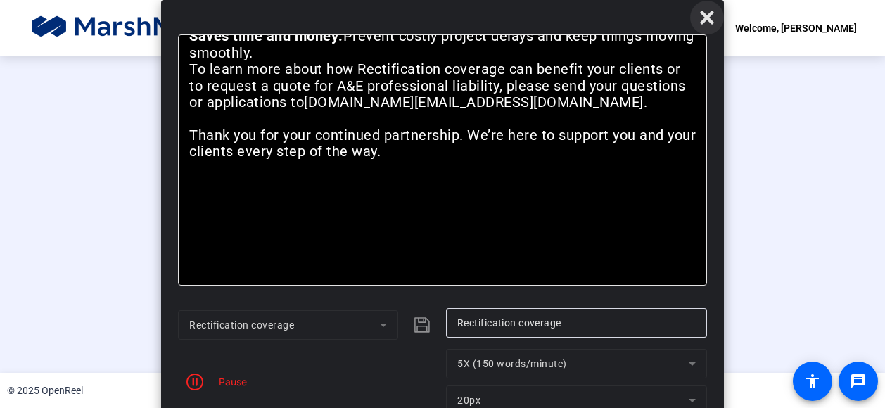
click at [701, 18] on icon at bounding box center [707, 17] width 17 height 17
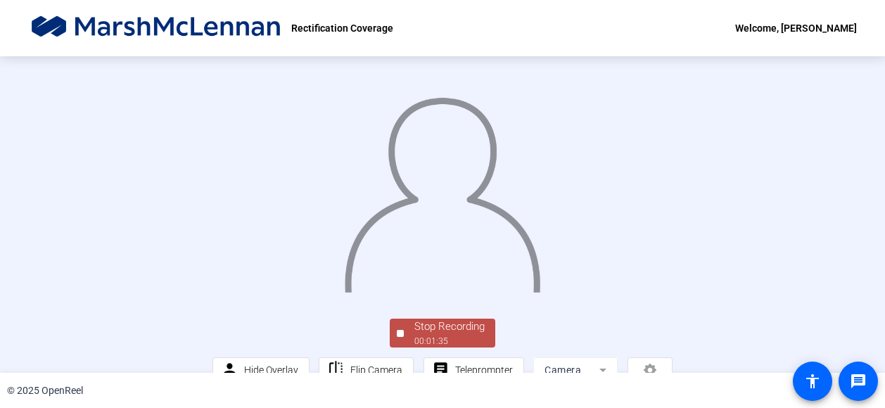
click at [858, 103] on div "Stop Recording 00:01:35 person Hide Overlay flip Flip Camera article Teleprompt…" at bounding box center [442, 214] width 885 height 317
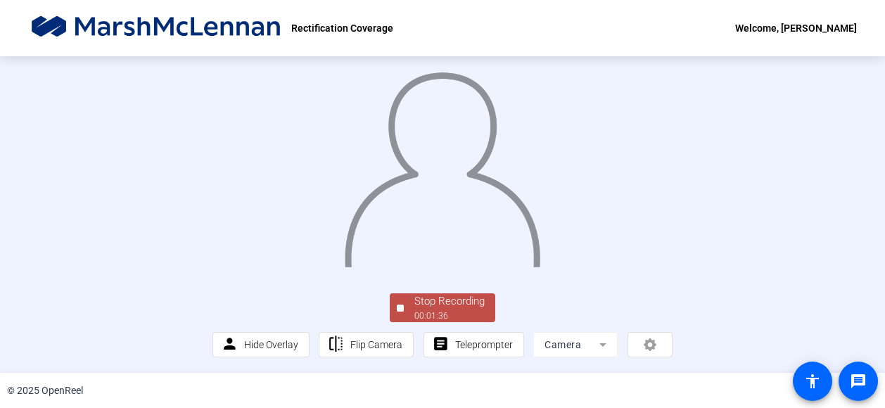
scroll to position [56, 0]
click at [427, 310] on div "Stop Recording" at bounding box center [450, 301] width 70 height 16
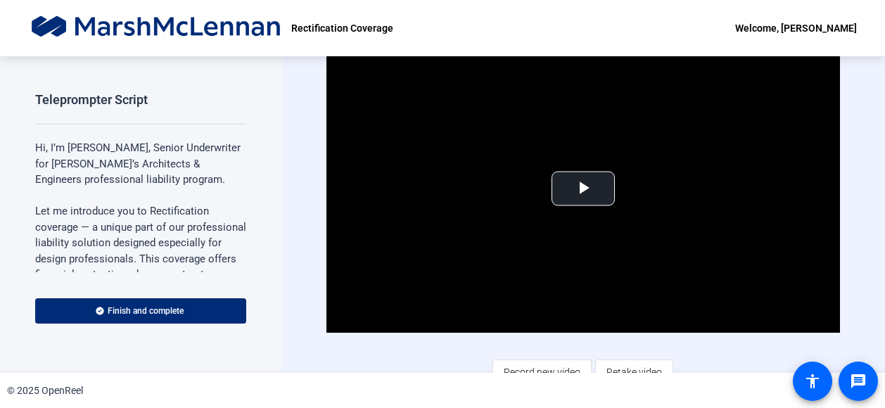
scroll to position [14, 0]
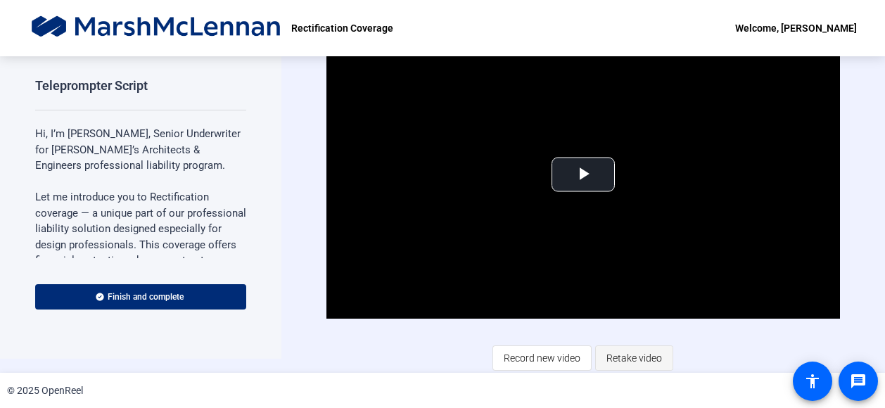
click at [621, 353] on span "Retake video" at bounding box center [635, 358] width 56 height 27
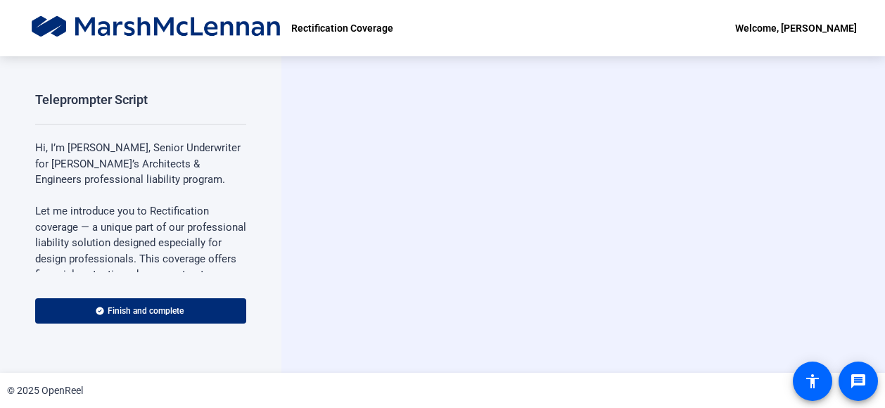
scroll to position [0, 0]
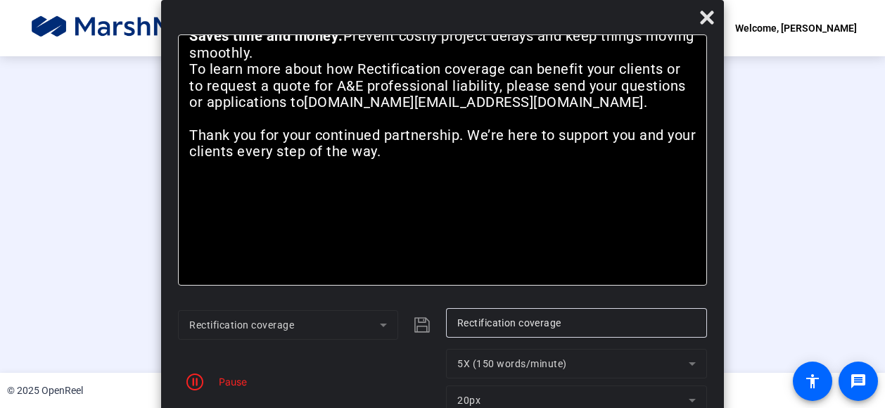
click at [673, 259] on div at bounding box center [443, 176] width 460 height 259
click at [816, 264] on div "Stop Recording 00:02:00 person Hide Overlay flip Flip Camera article Teleprompt…" at bounding box center [442, 189] width 885 height 317
click at [836, 254] on div "Stop Recording 00:02:01 person Hide Overlay flip Flip Camera article Teleprompt…" at bounding box center [442, 189] width 885 height 317
click at [836, 254] on div "Stop Recording 00:02:02 person Hide Overlay flip Flip Camera article Teleprompt…" at bounding box center [442, 189] width 885 height 317
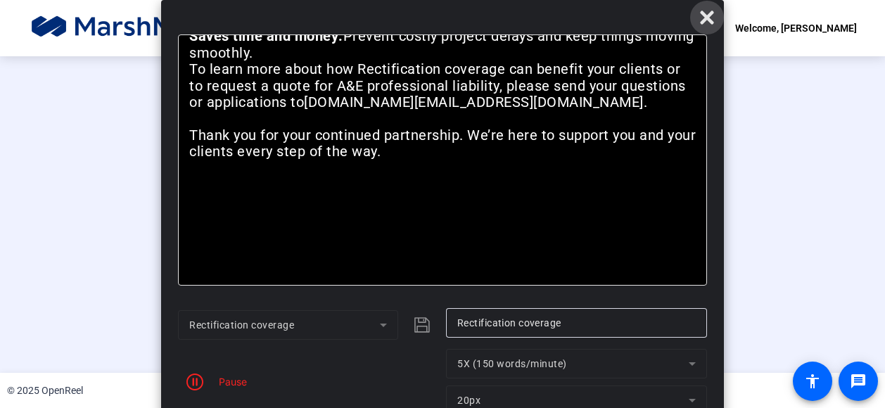
click at [706, 15] on icon at bounding box center [706, 17] width 13 height 13
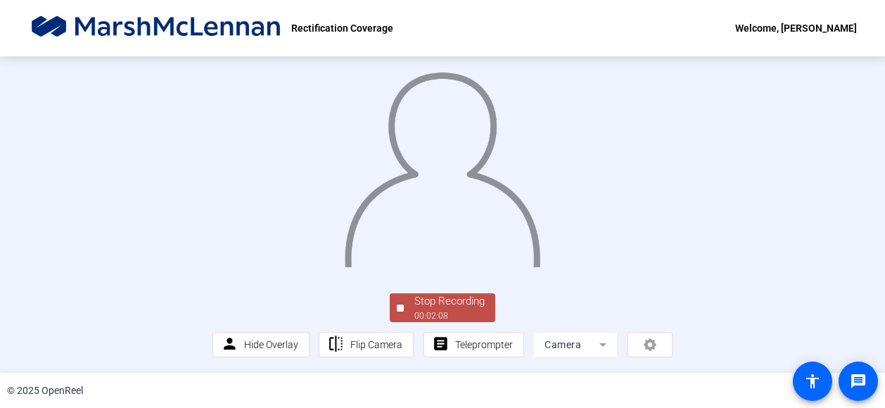
click at [435, 301] on div "Stop Recording" at bounding box center [450, 301] width 70 height 16
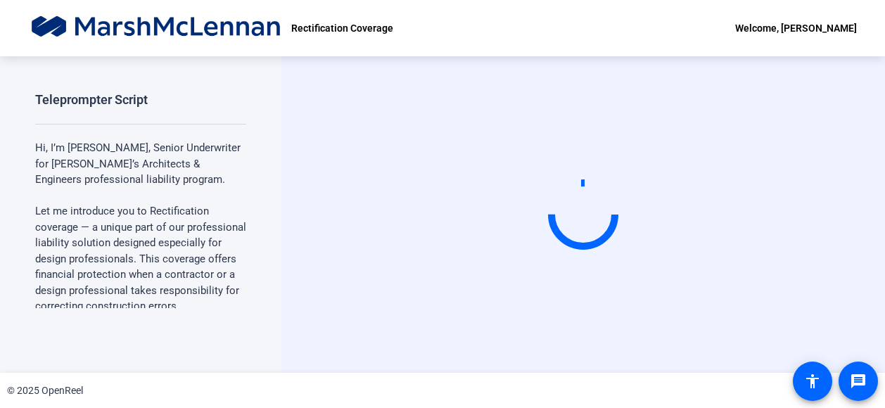
scroll to position [0, 0]
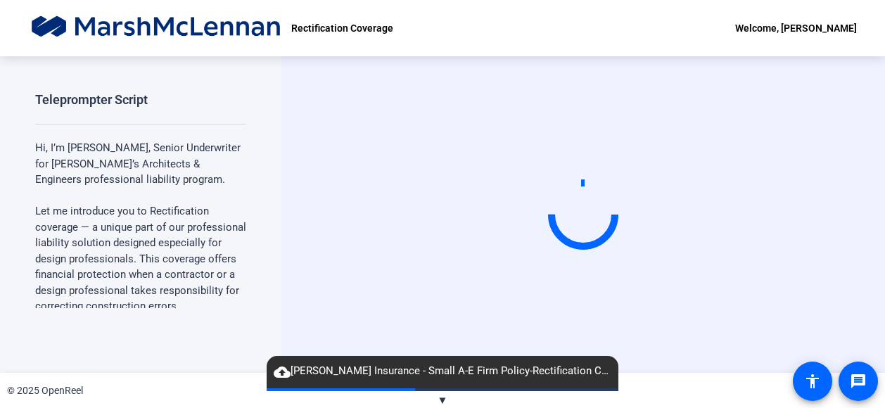
click at [864, 156] on div "Start Recording" at bounding box center [584, 214] width 604 height 317
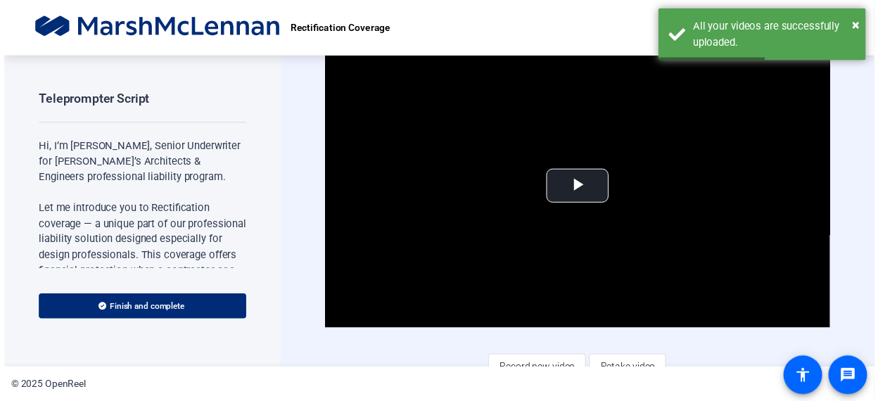
scroll to position [14, 0]
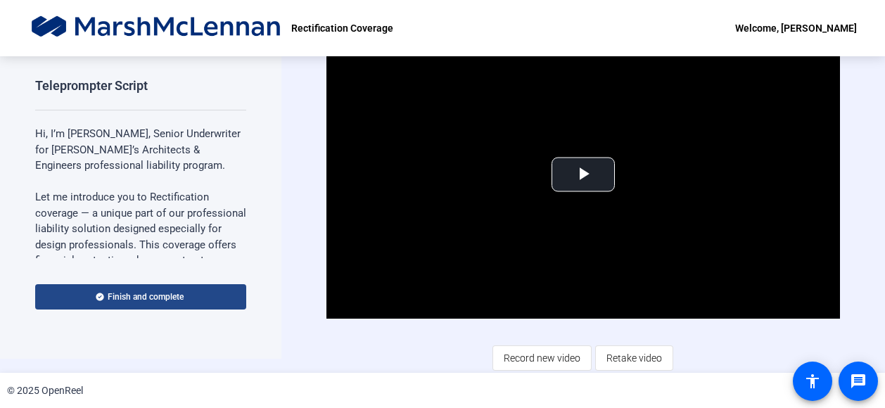
click at [152, 291] on span "Finish and complete" at bounding box center [146, 296] width 76 height 11
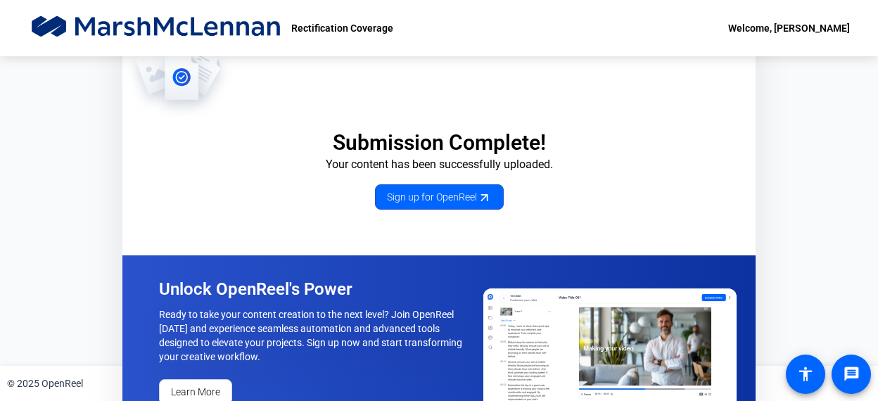
click at [816, 120] on div "Submission Complete! Your content has been successfully uploaded. Sign up for O…" at bounding box center [439, 211] width 878 height 310
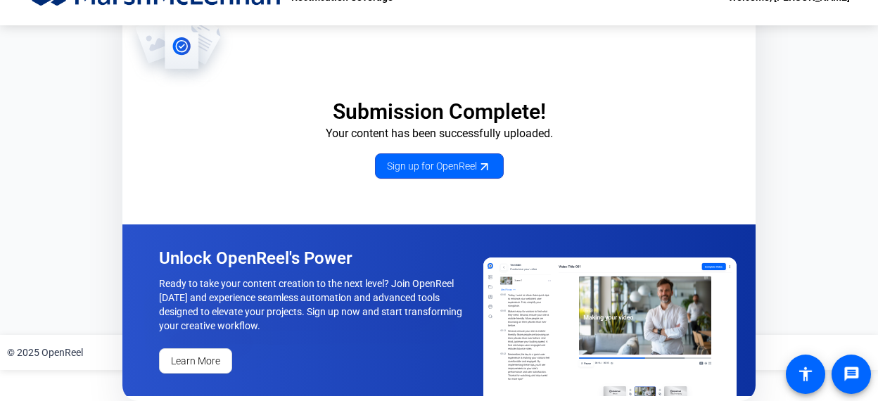
scroll to position [34, 0]
